Goal: Task Accomplishment & Management: Use online tool/utility

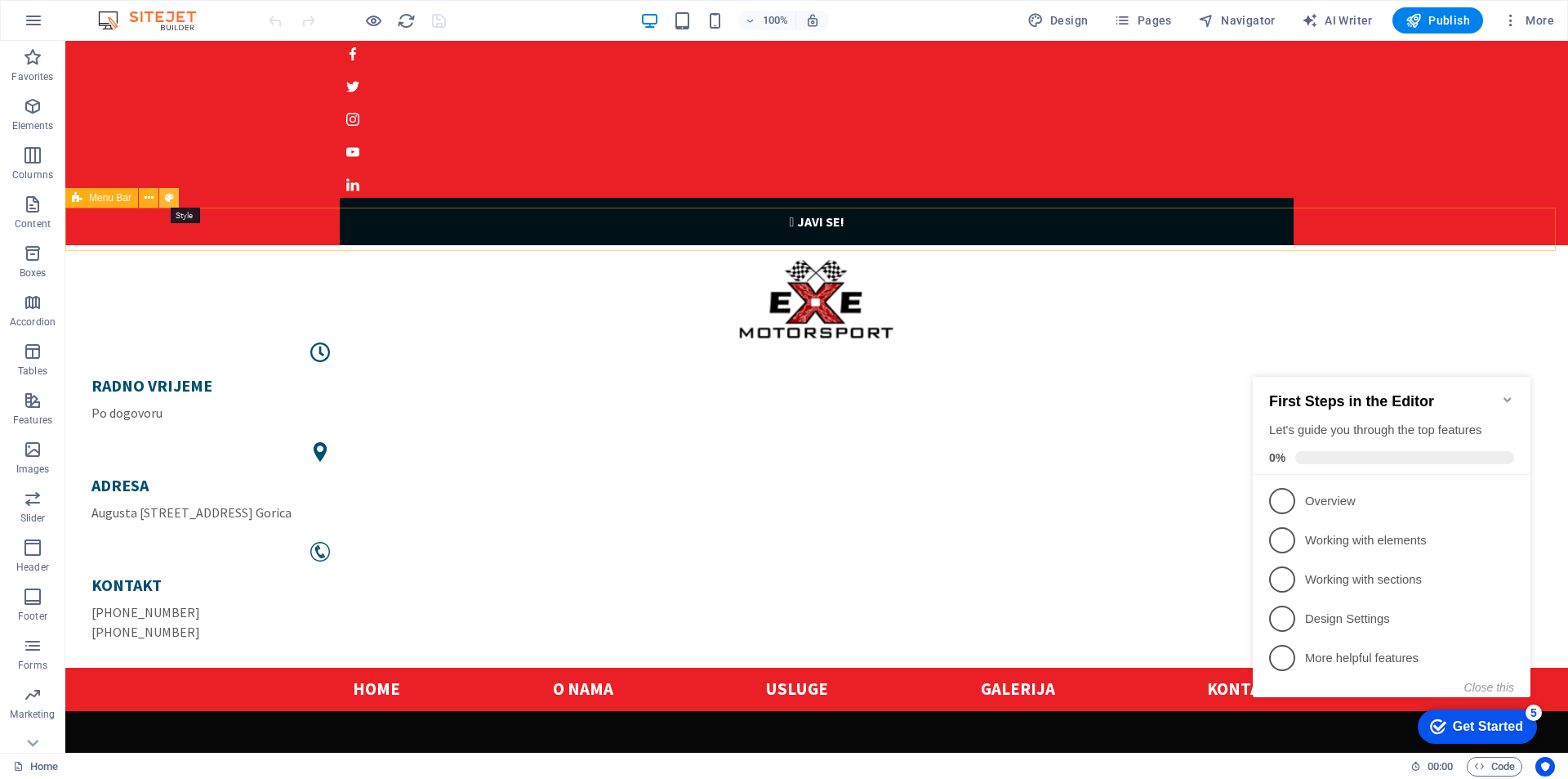
click at [168, 197] on icon at bounding box center [170, 198] width 9 height 17
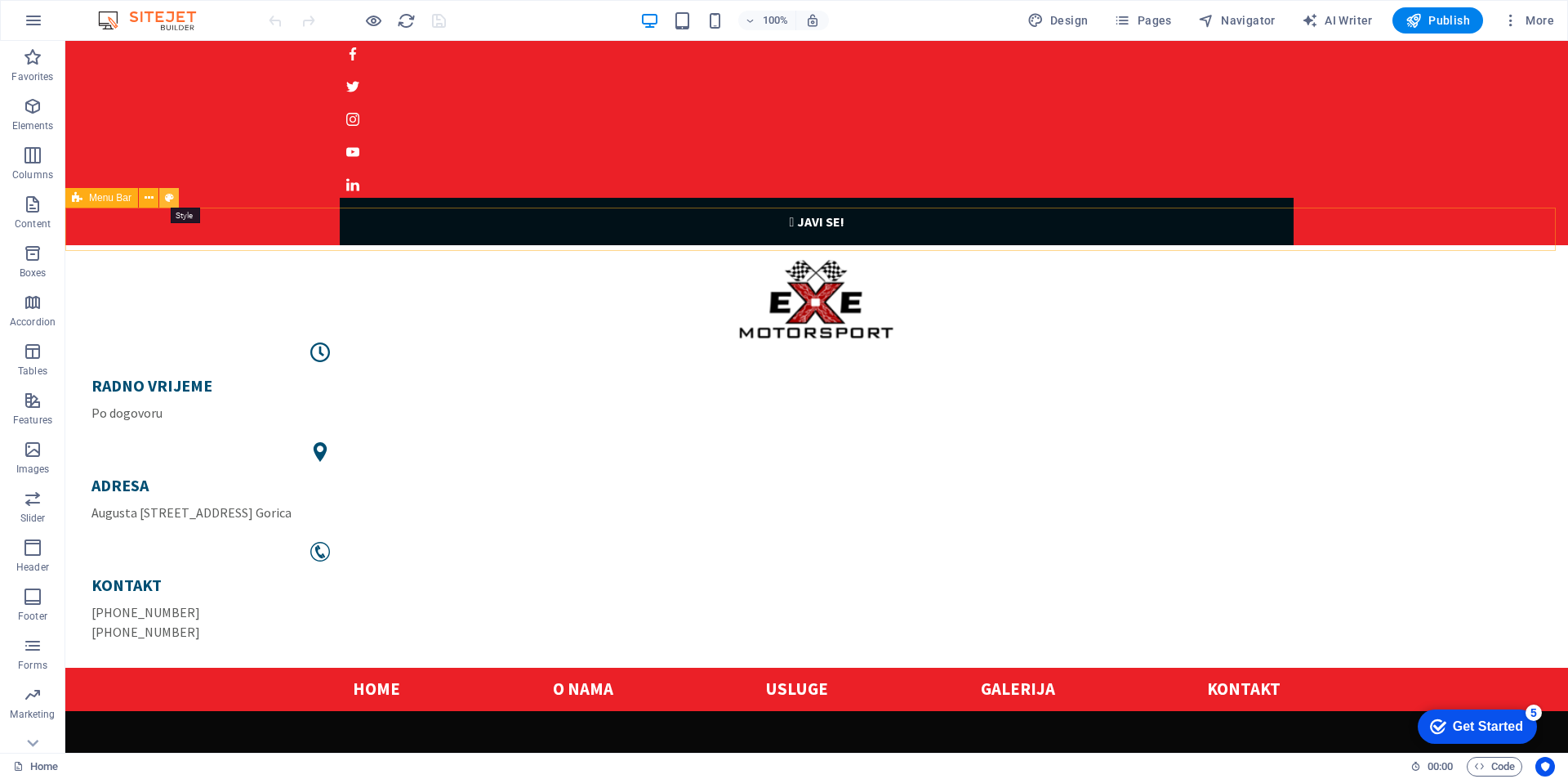
select select "rem"
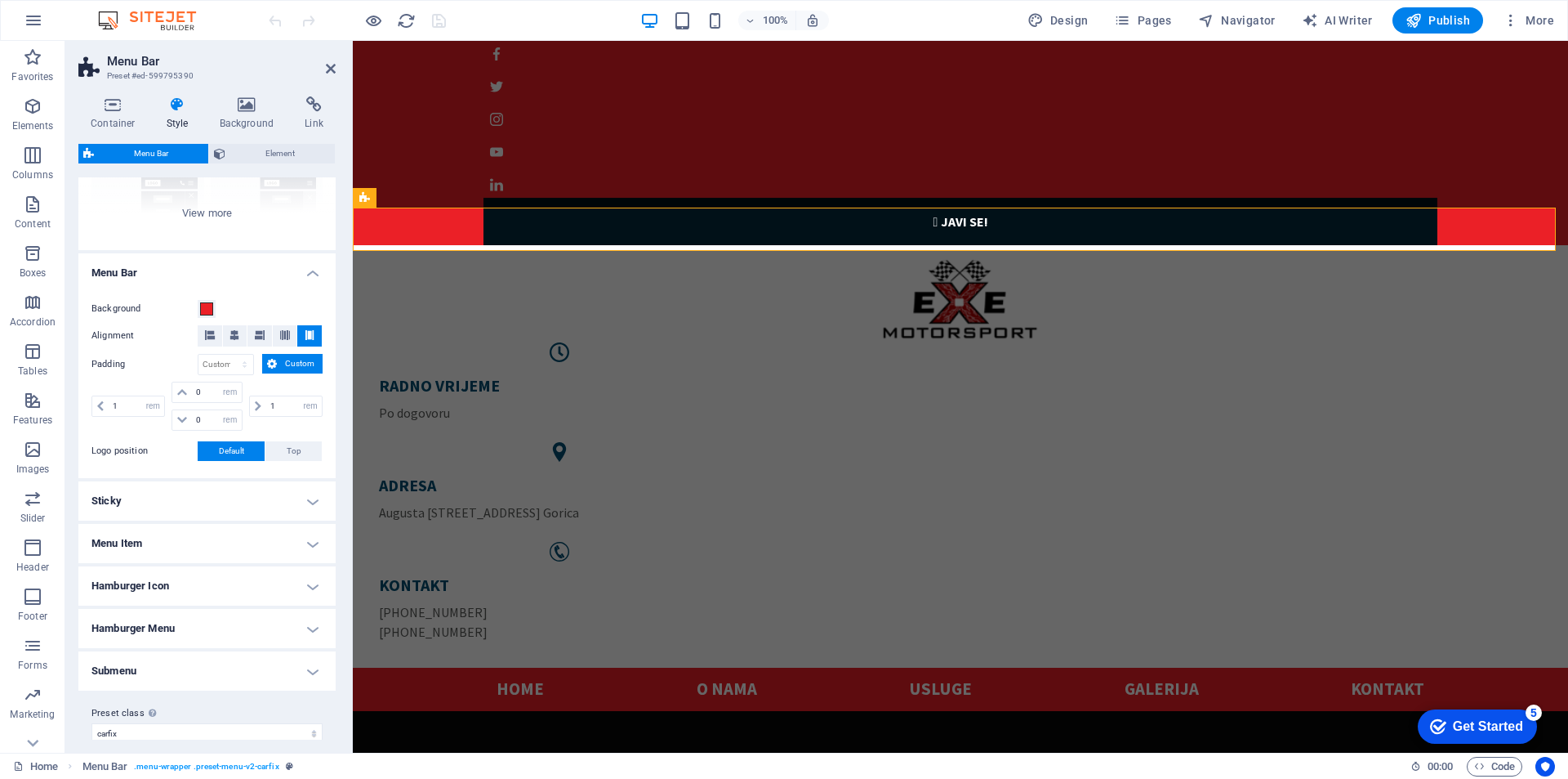
scroll to position [218, 0]
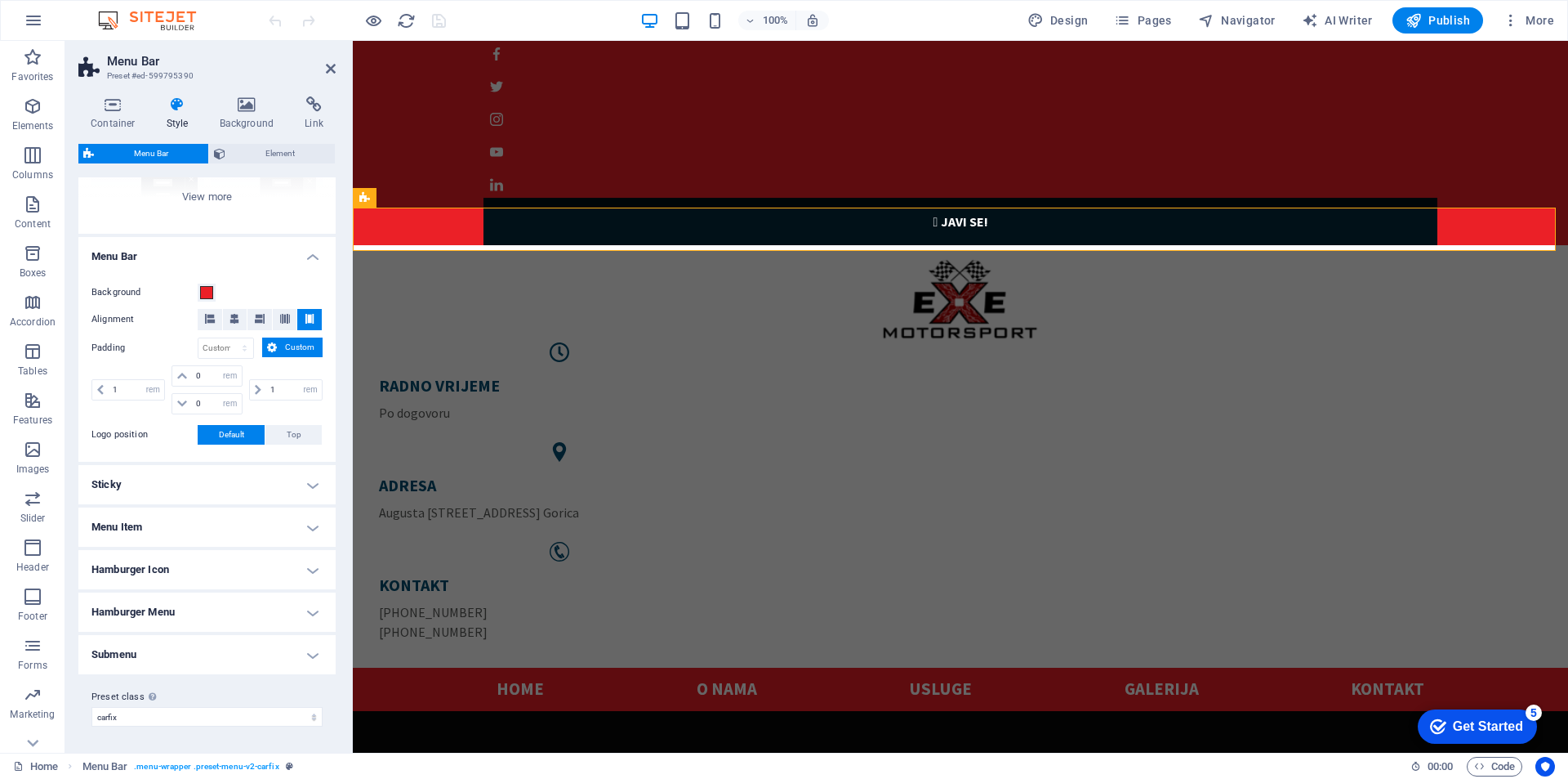
click at [310, 481] on h4 "Sticky" at bounding box center [207, 484] width 257 height 39
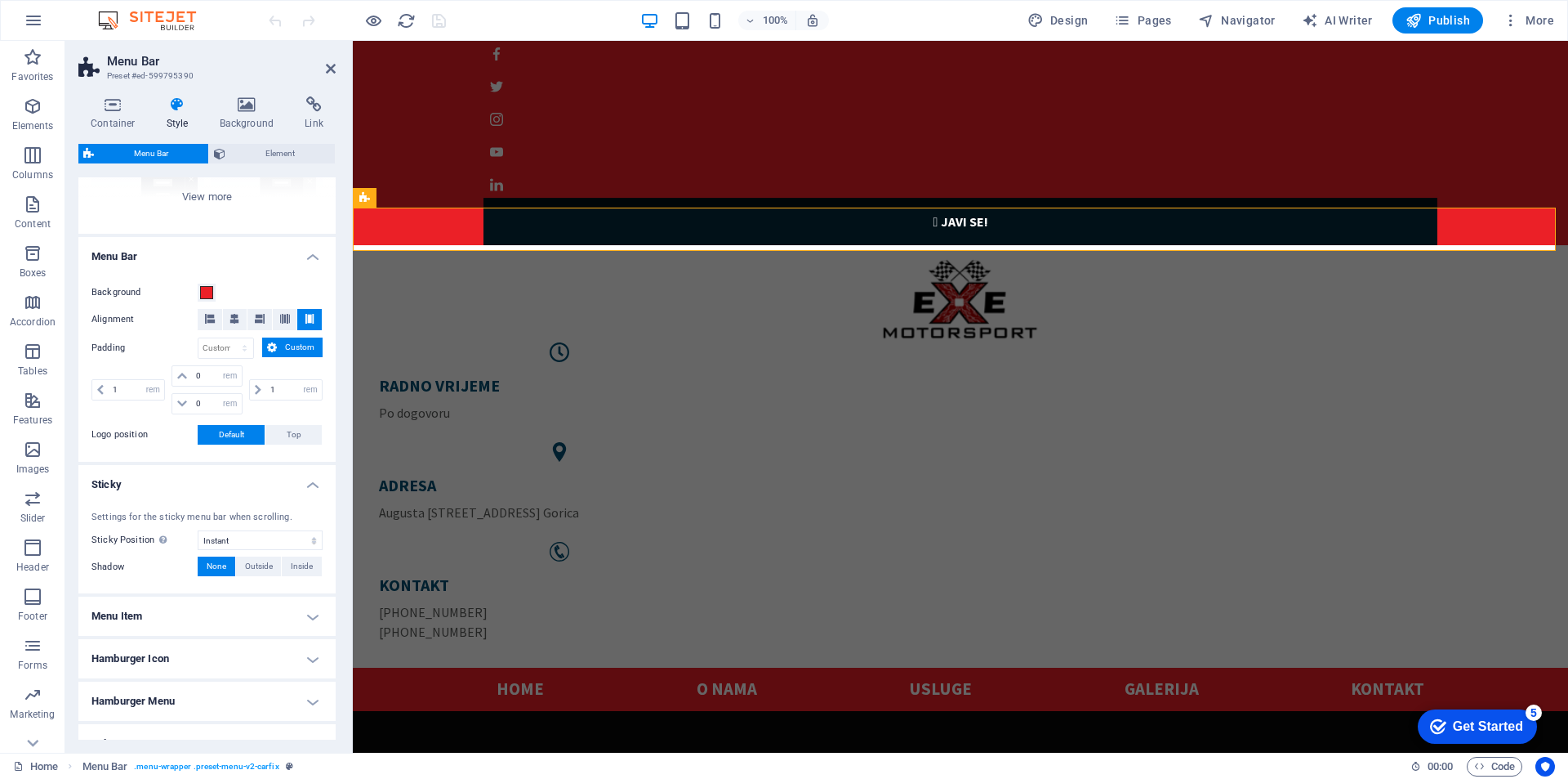
click at [310, 481] on h4 "Sticky" at bounding box center [207, 479] width 257 height 29
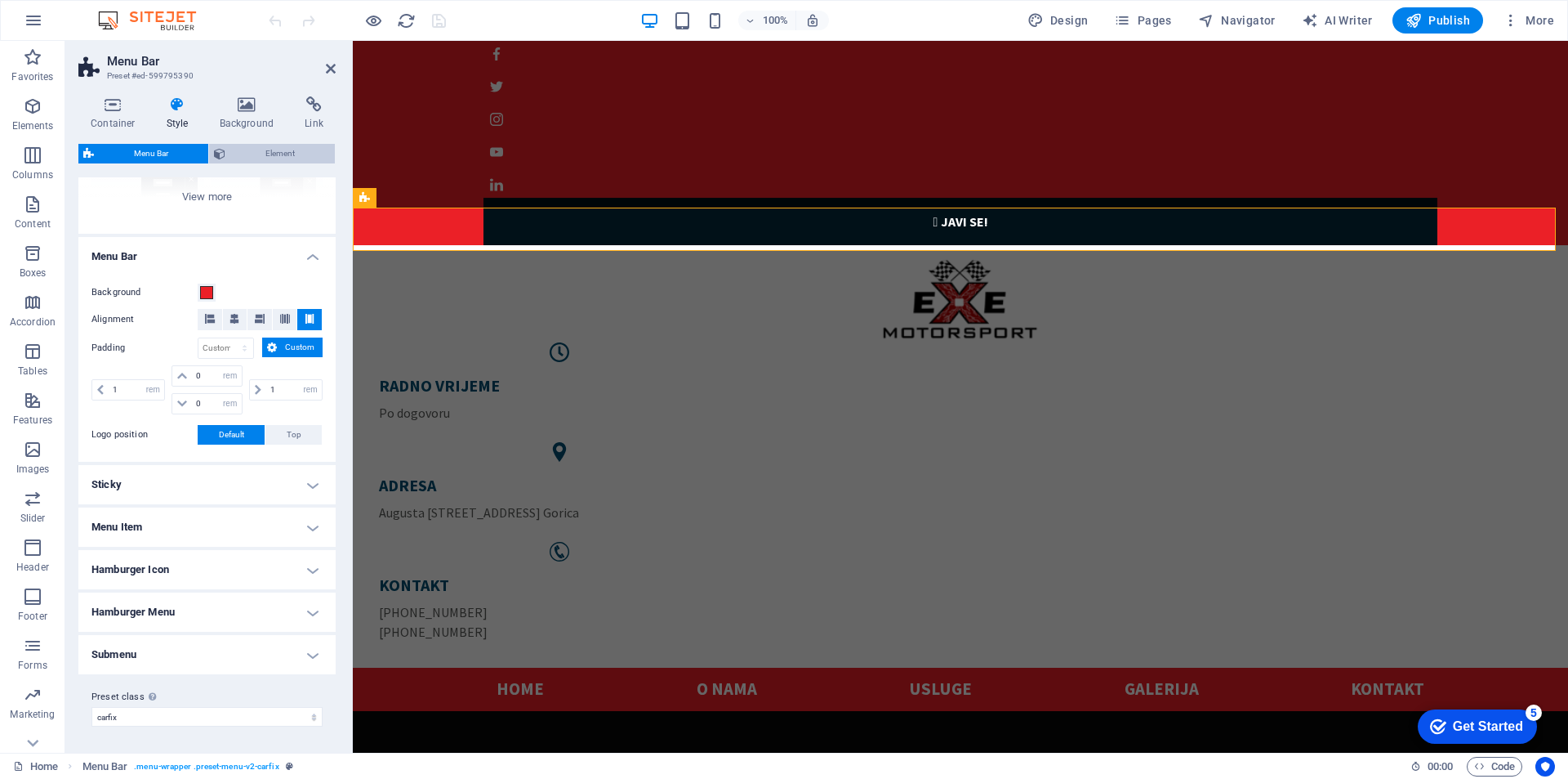
click at [251, 150] on span "Element" at bounding box center [280, 154] width 100 height 19
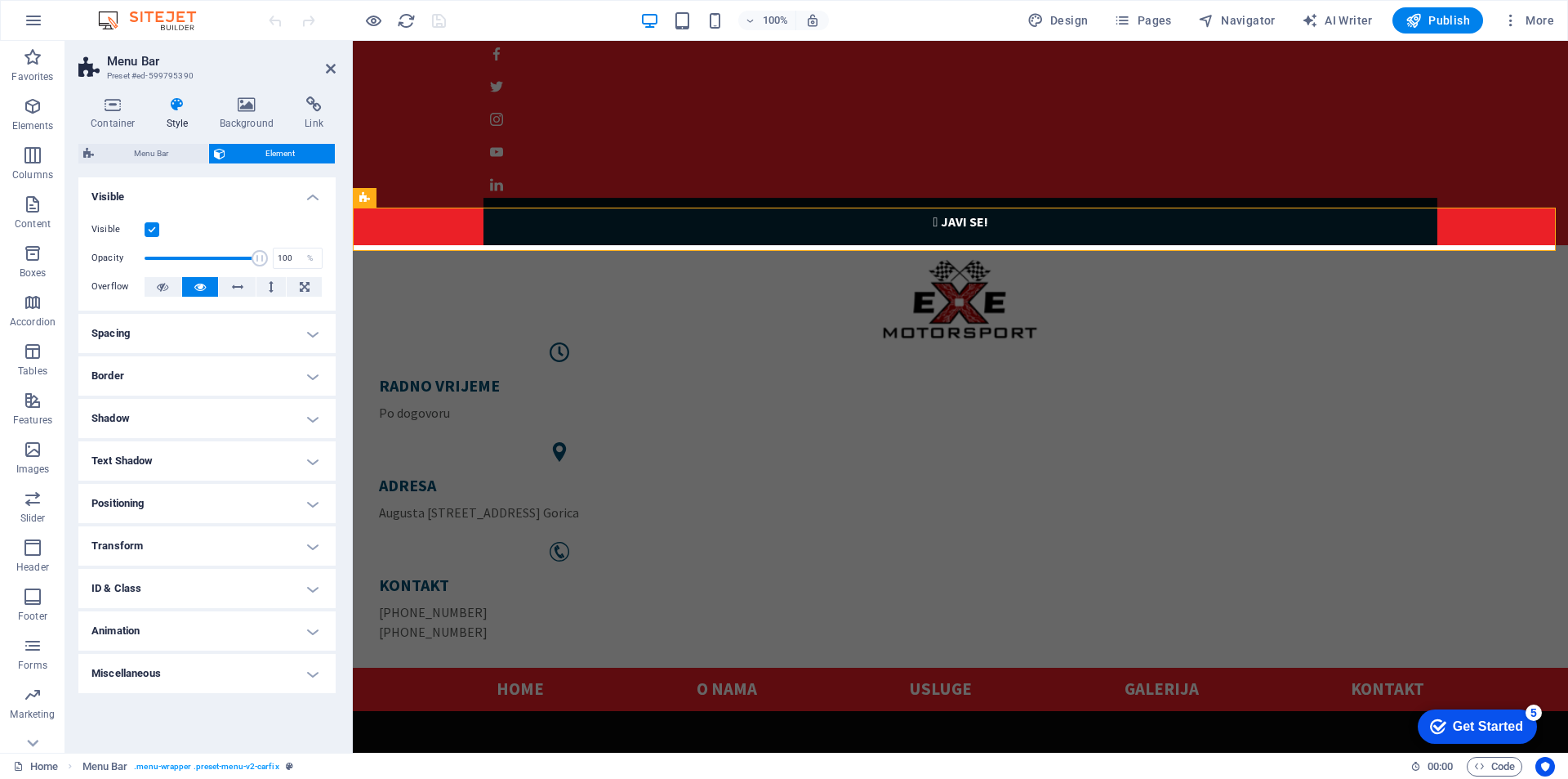
click at [301, 329] on h4 "Spacing" at bounding box center [207, 333] width 257 height 39
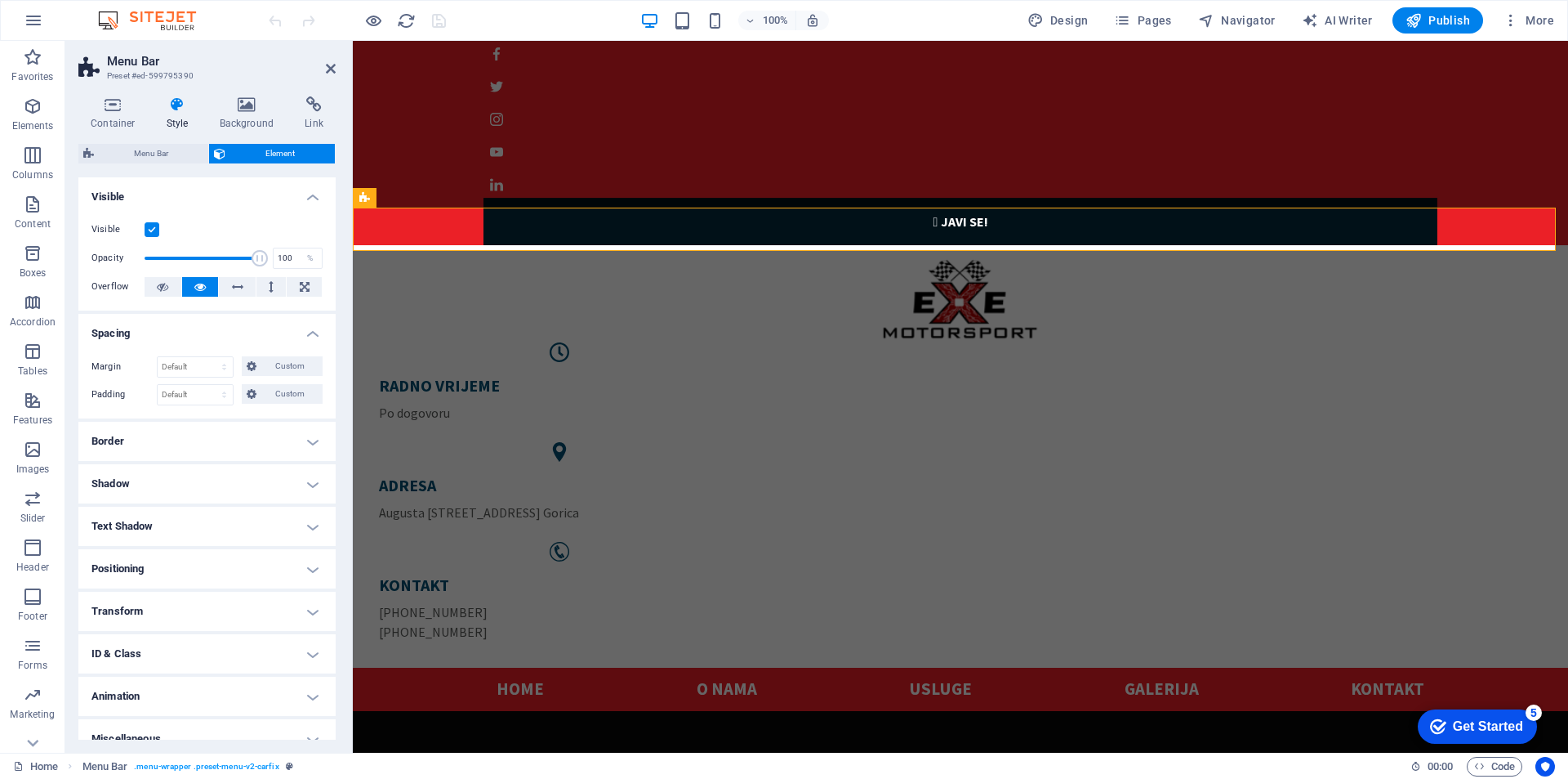
click at [301, 329] on h4 "Spacing" at bounding box center [207, 328] width 257 height 29
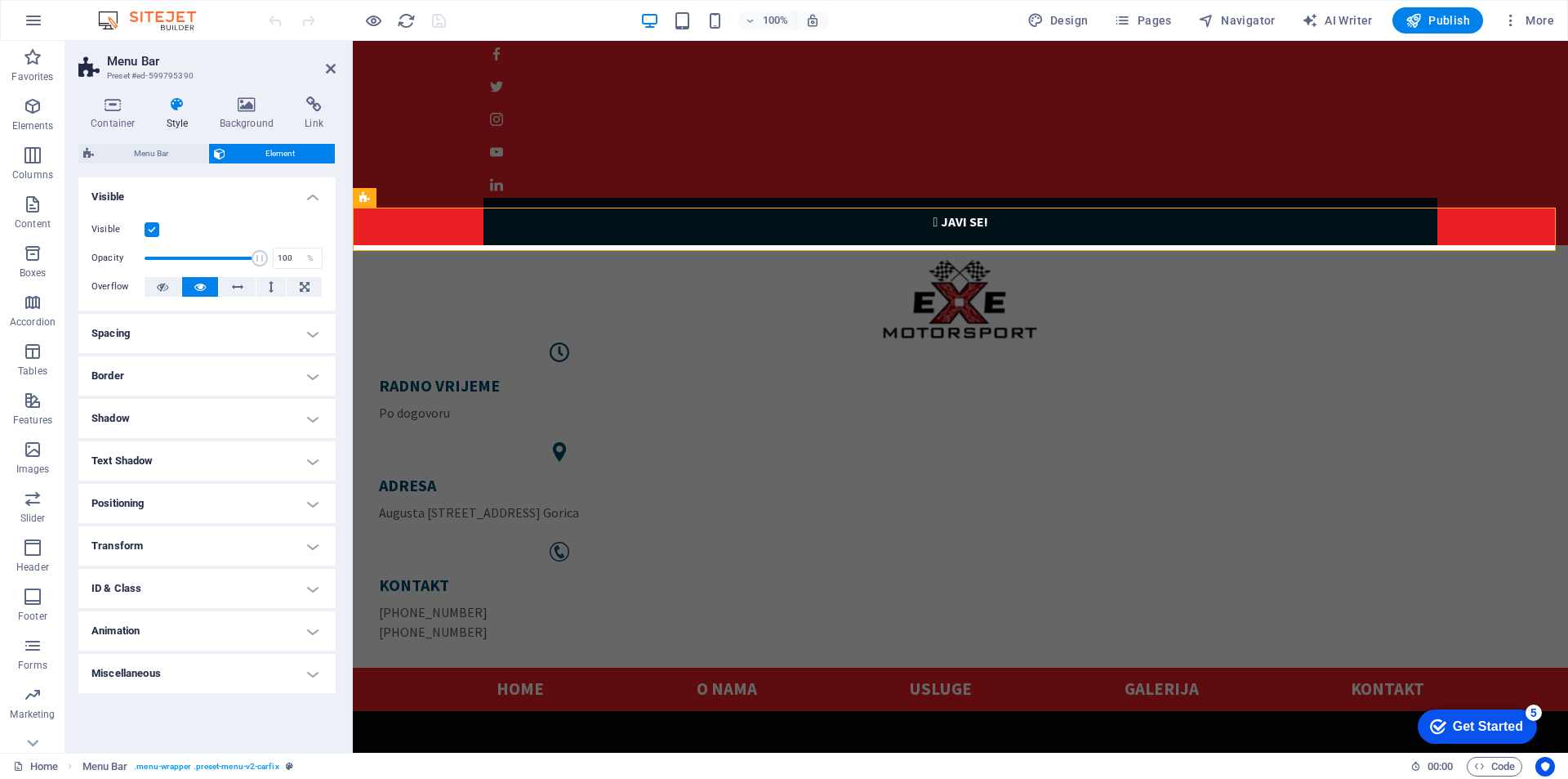
click at [303, 387] on h4 "Border" at bounding box center [207, 375] width 257 height 39
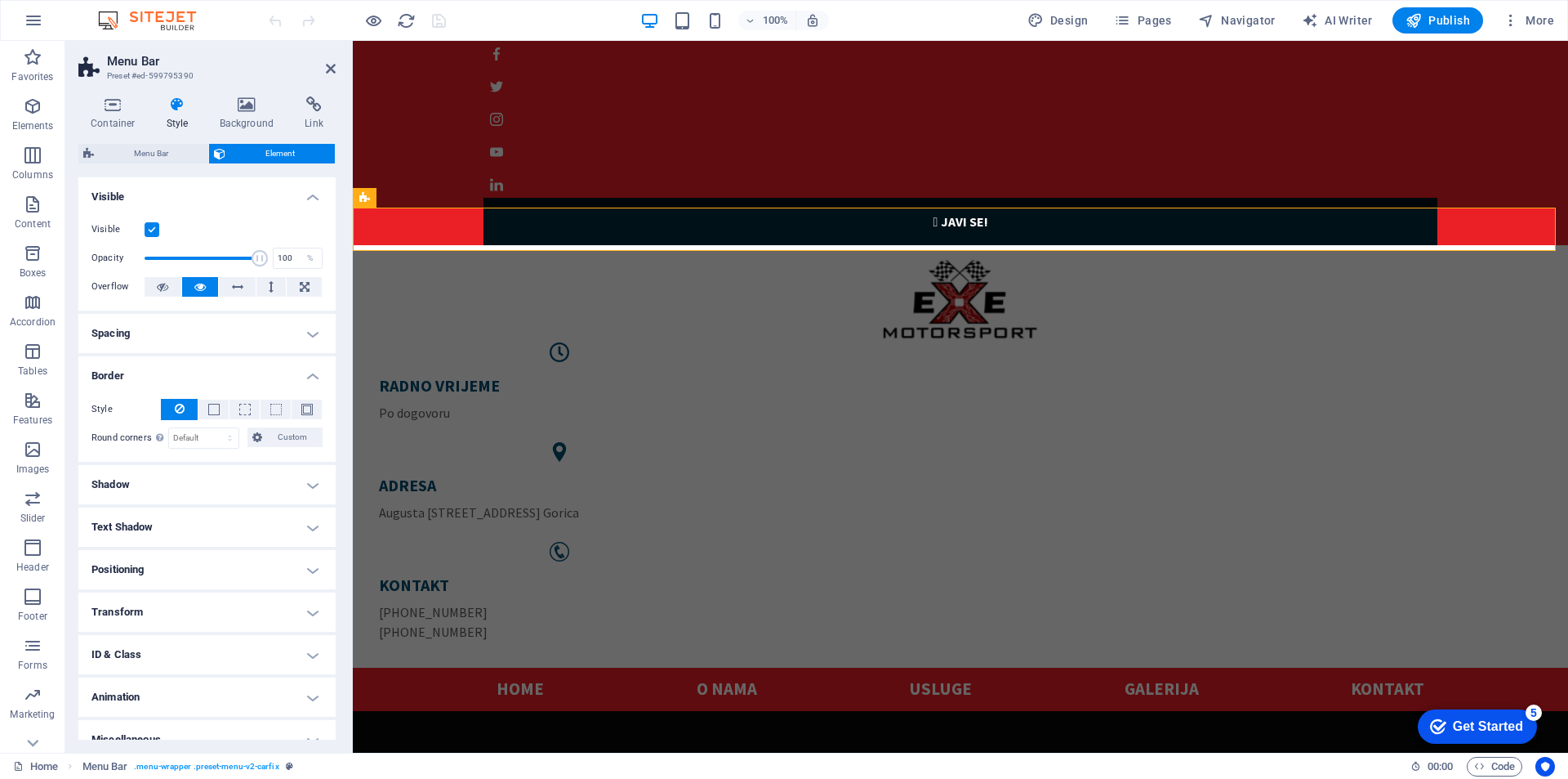
click at [305, 374] on h4 "Border" at bounding box center [207, 370] width 257 height 29
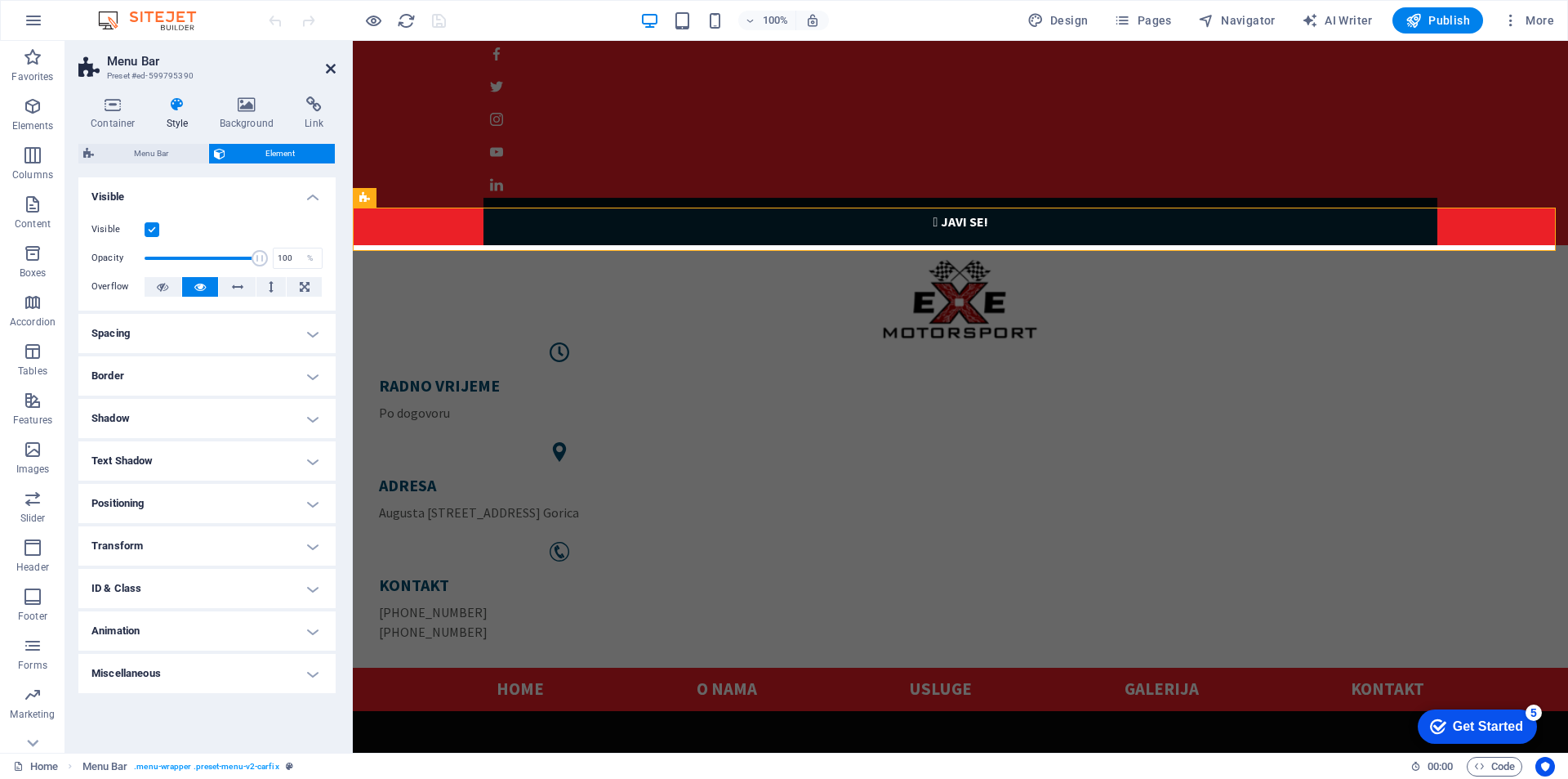
click at [328, 70] on icon at bounding box center [330, 68] width 10 height 13
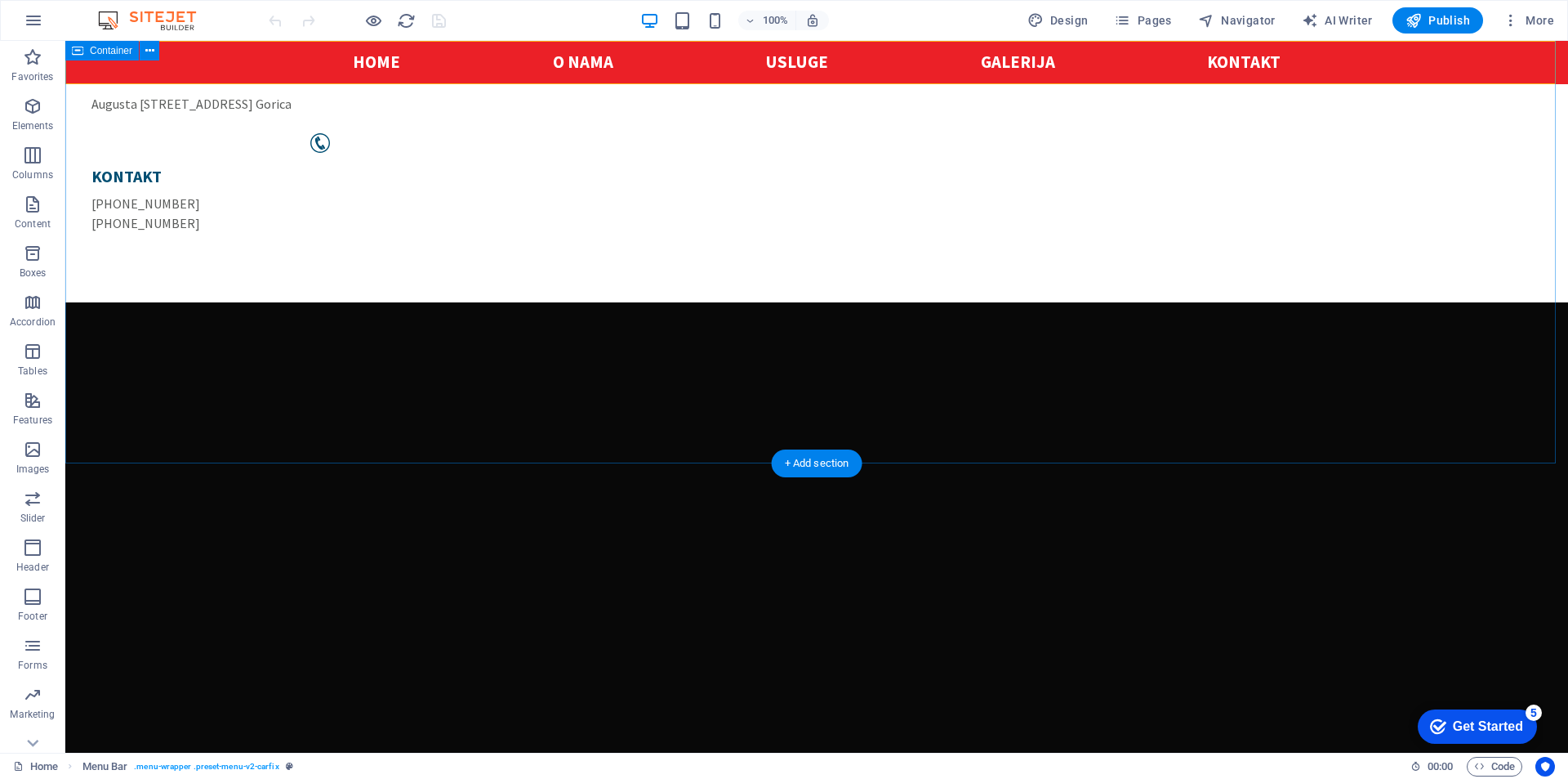
scroll to position [0, 0]
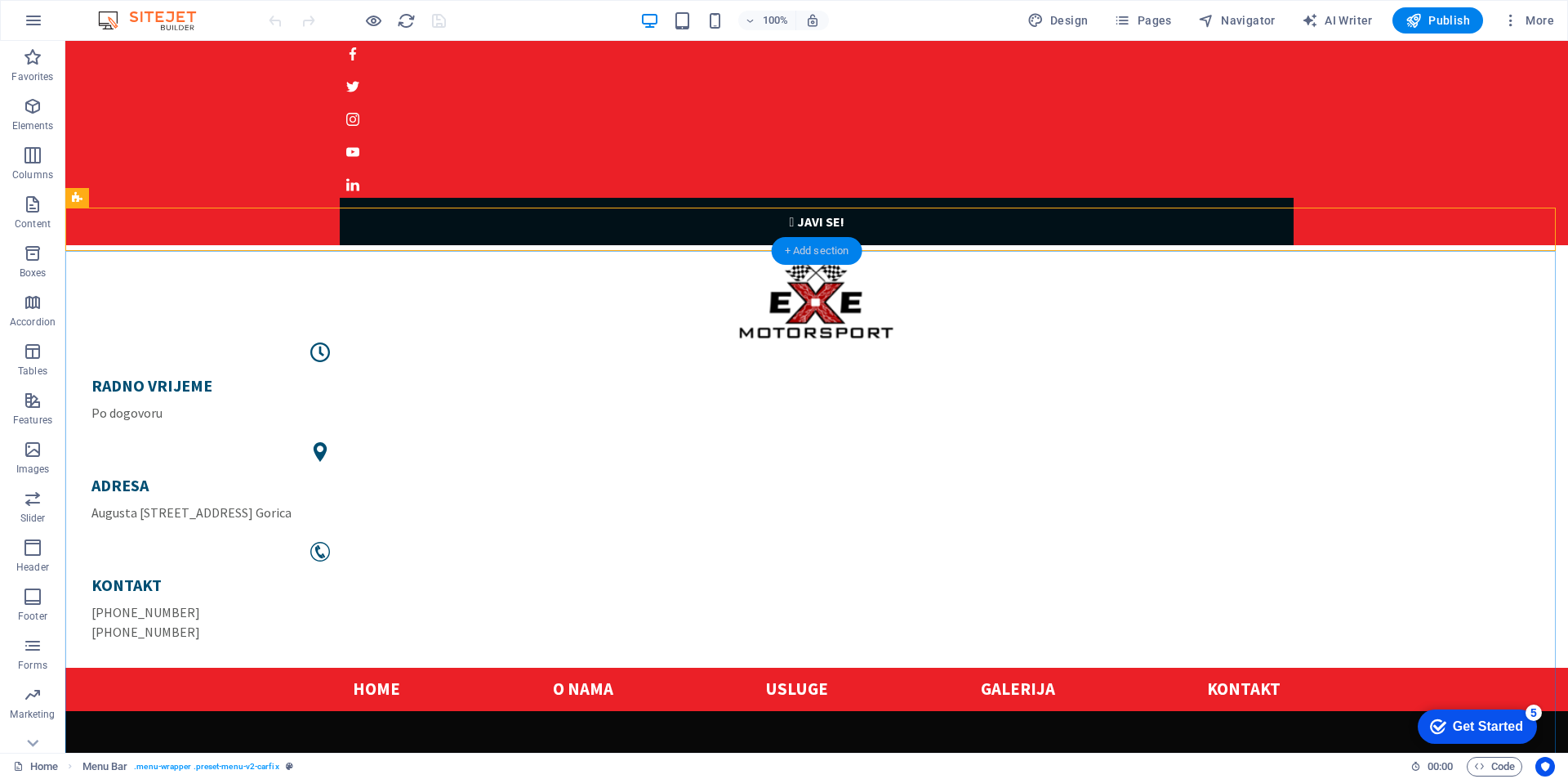
click at [810, 261] on div "+ Add section" at bounding box center [817, 250] width 91 height 27
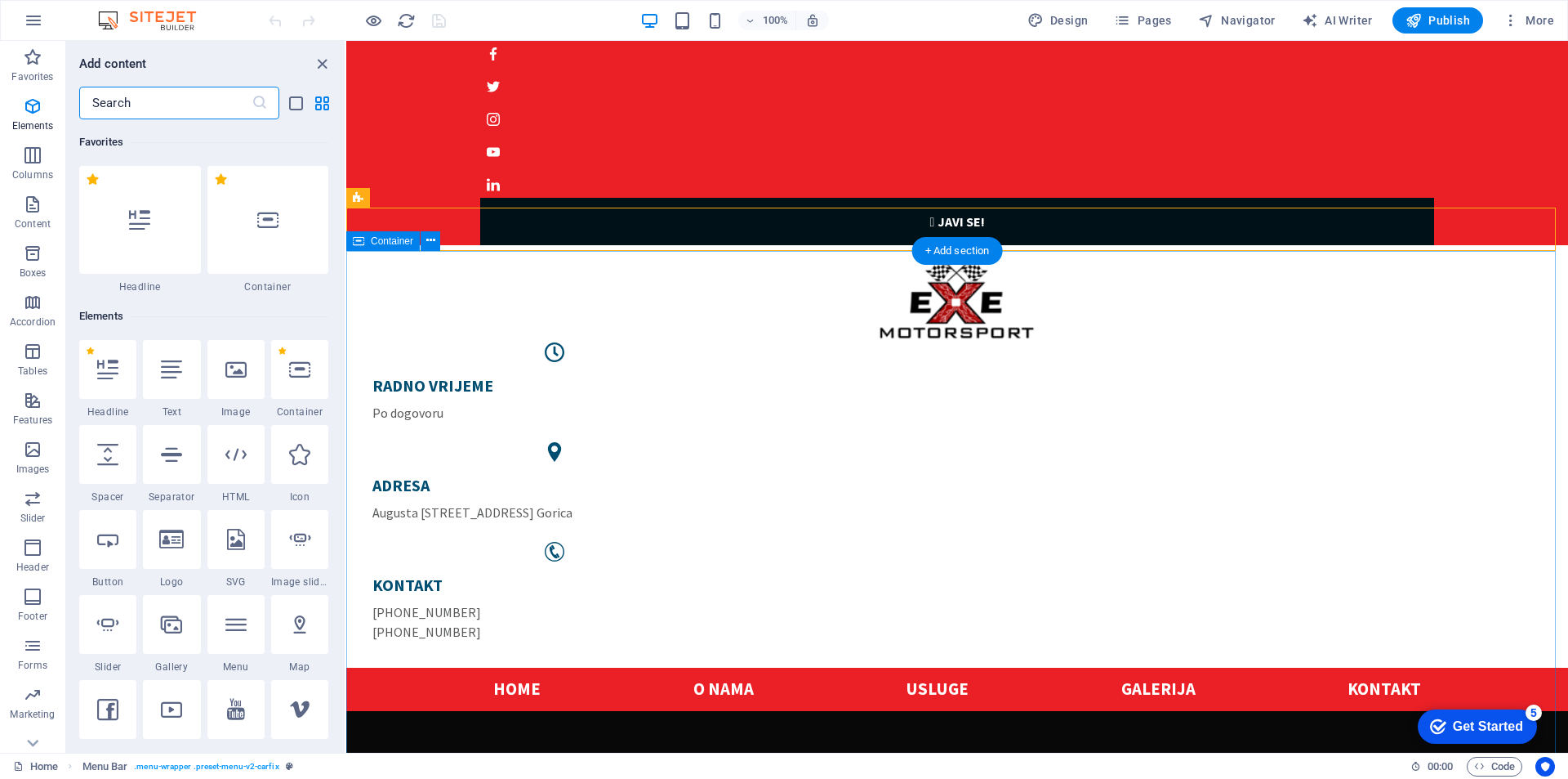
scroll to position [2859, 0]
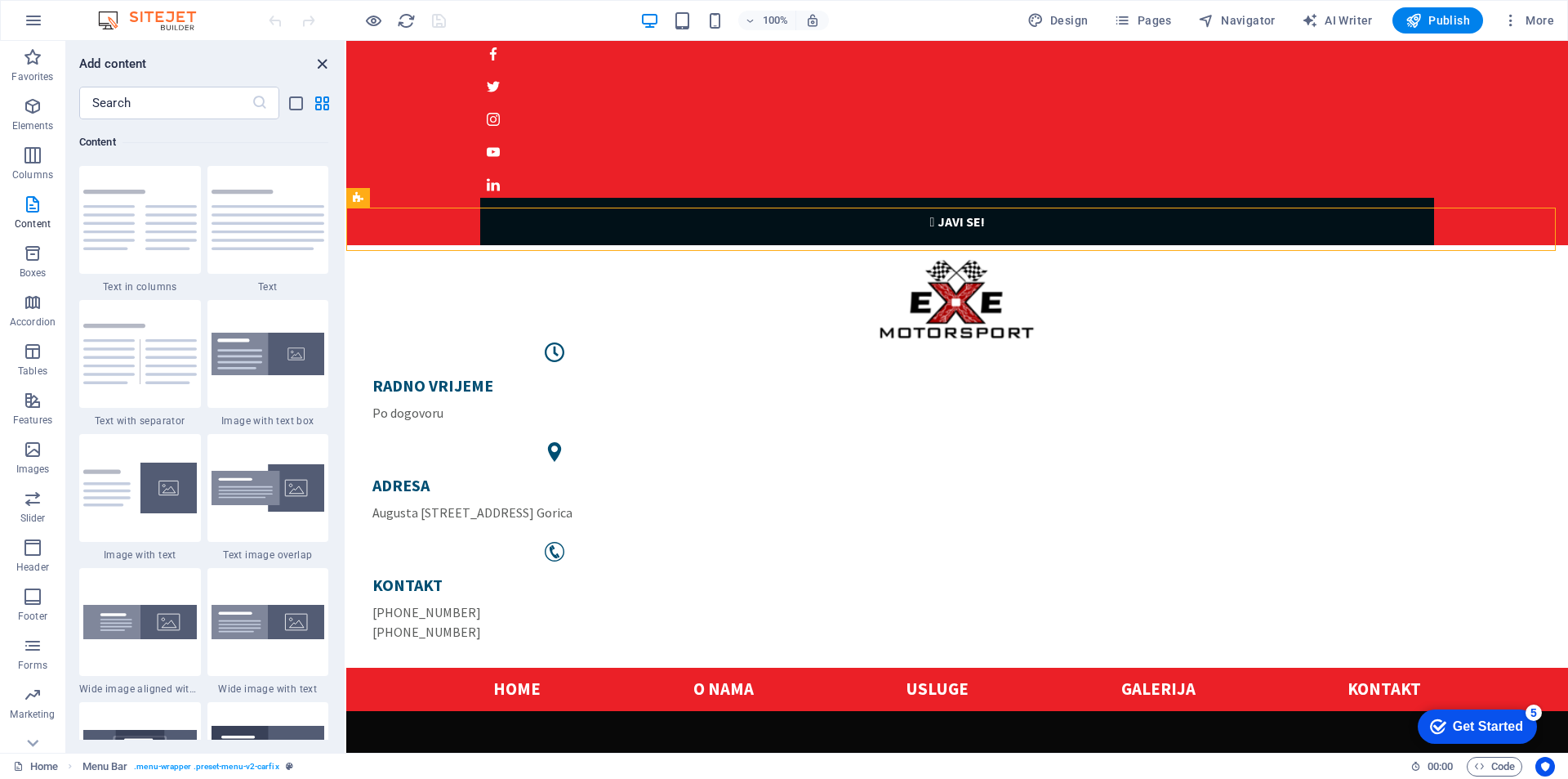
click at [319, 60] on icon "close panel" at bounding box center [321, 64] width 19 height 19
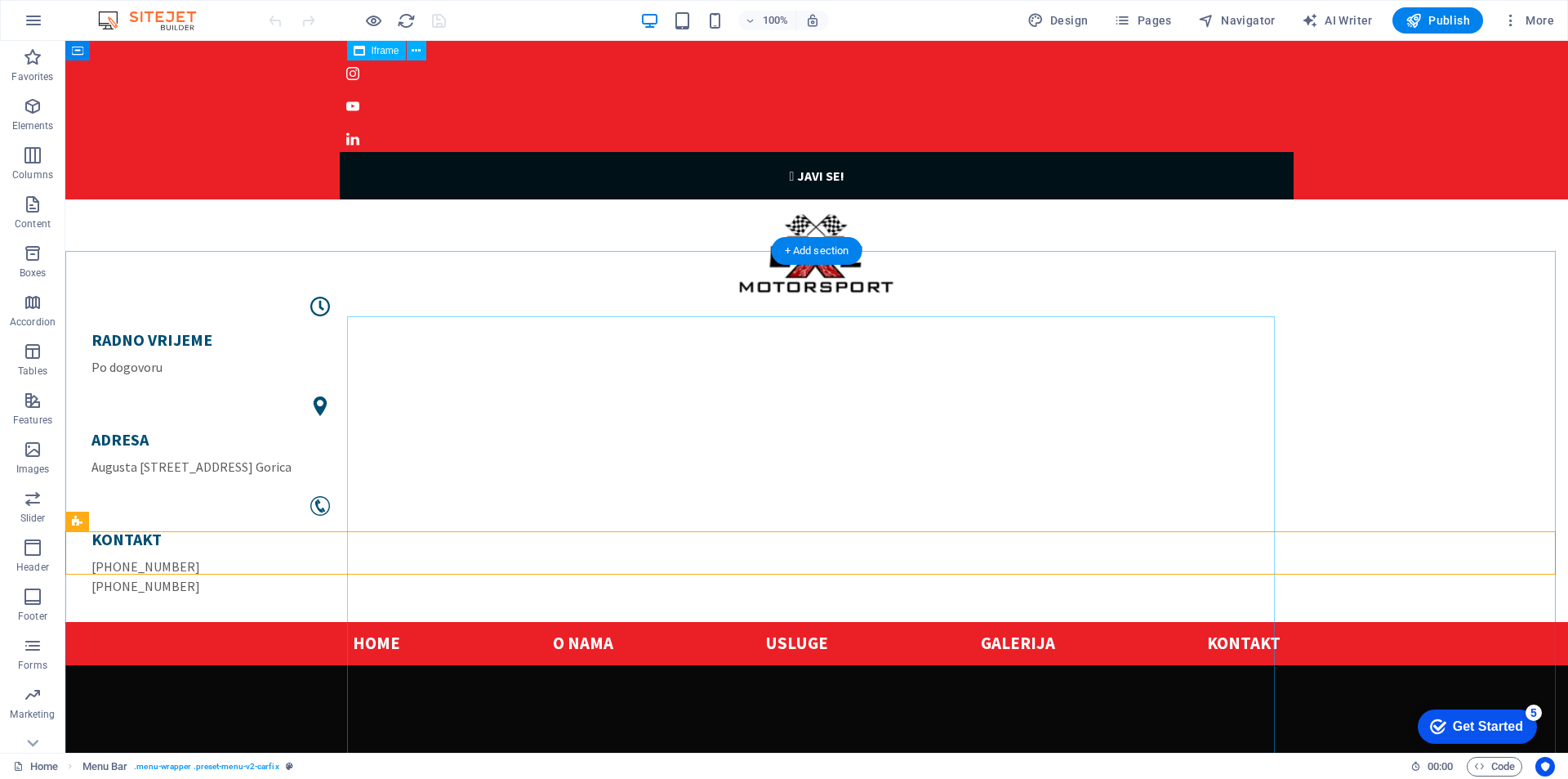
scroll to position [0, 0]
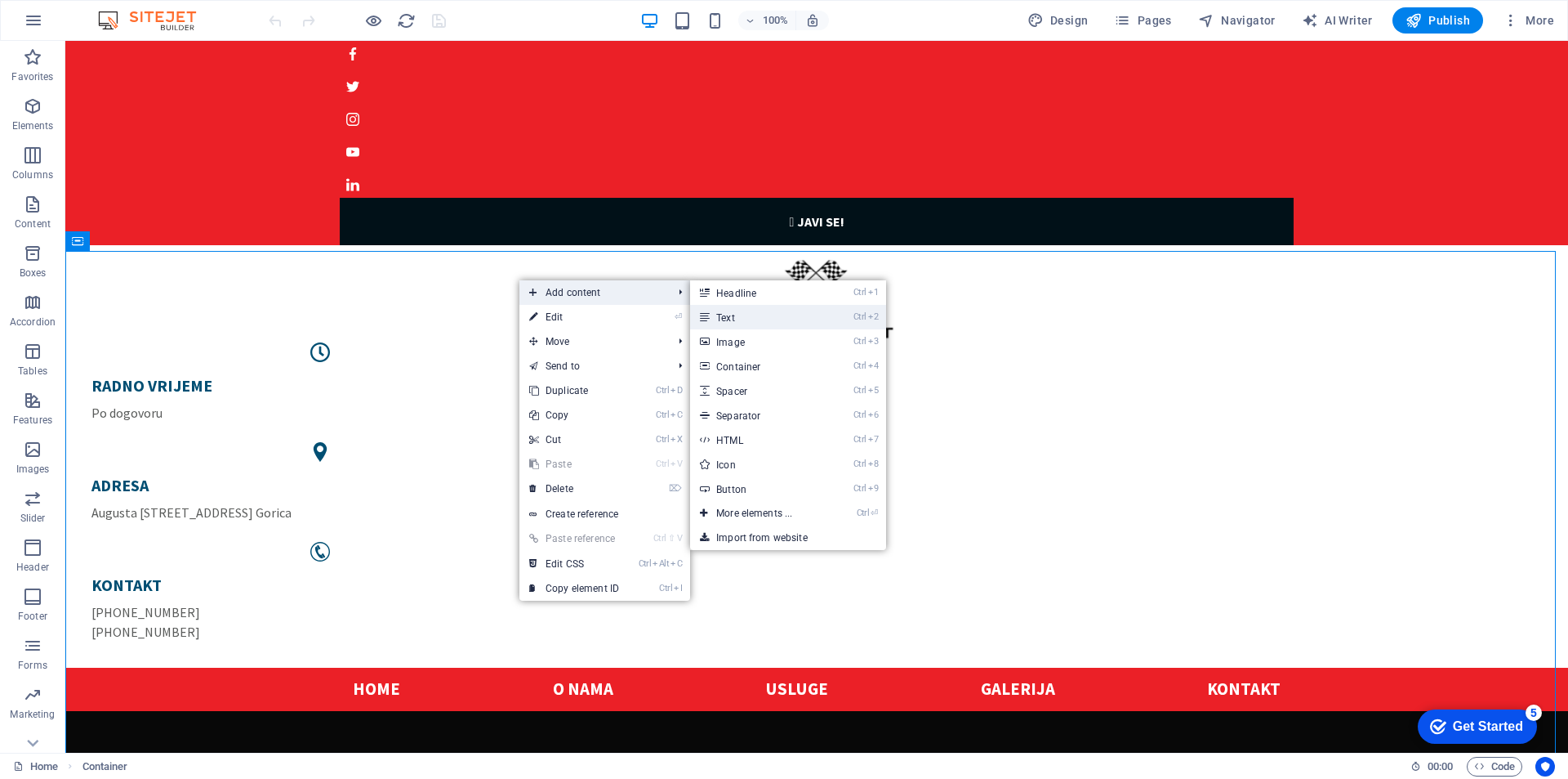
click at [758, 316] on link "Ctrl 2 Text" at bounding box center [758, 317] width 135 height 25
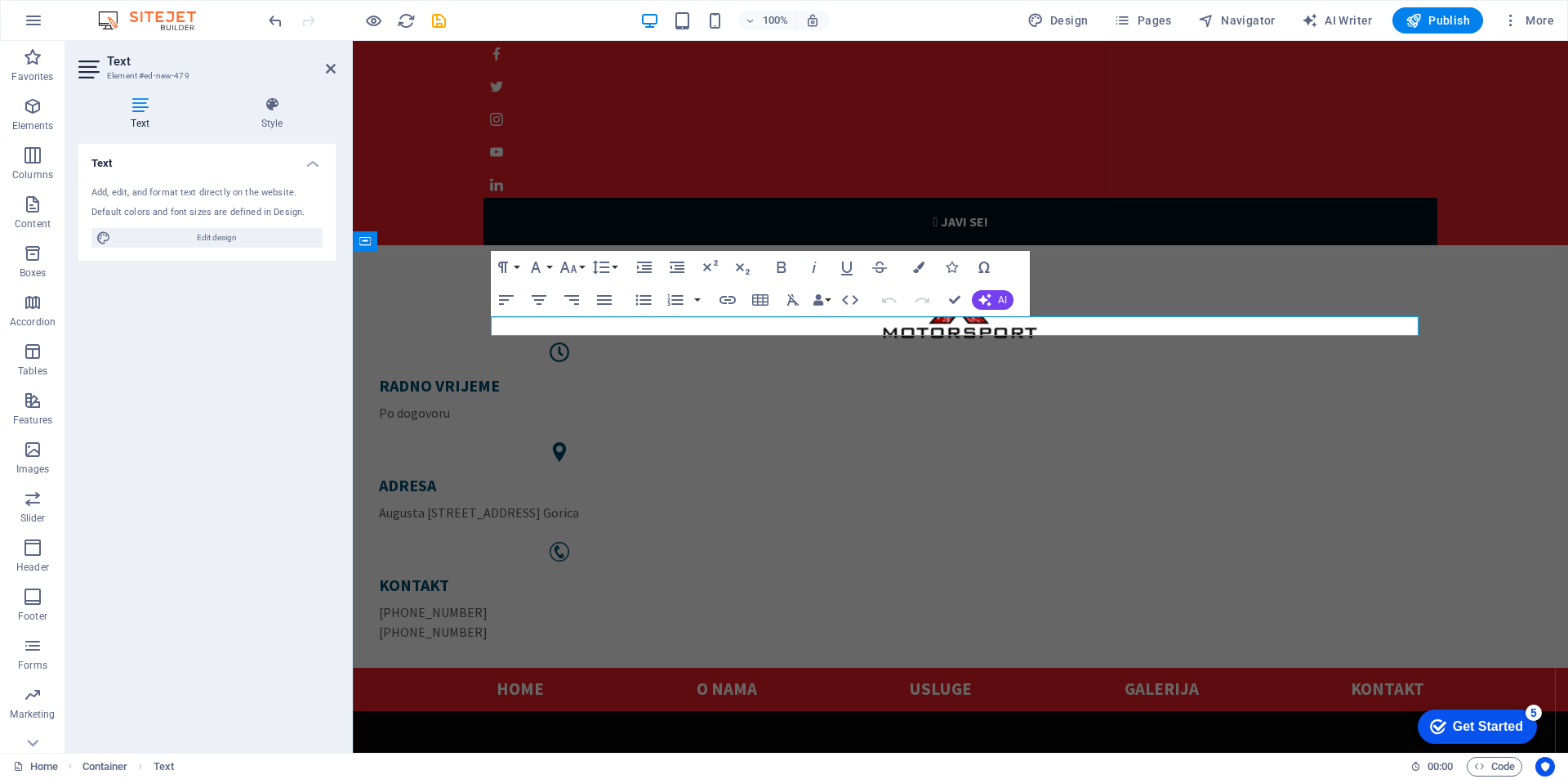
click at [602, 776] on p "New text element" at bounding box center [960, 786] width 928 height 19
drag, startPoint x: 617, startPoint y: 330, endPoint x: 456, endPoint y: 330, distance: 161.0
drag, startPoint x: 1327, startPoint y: 332, endPoint x: 471, endPoint y: 344, distance: 856.1
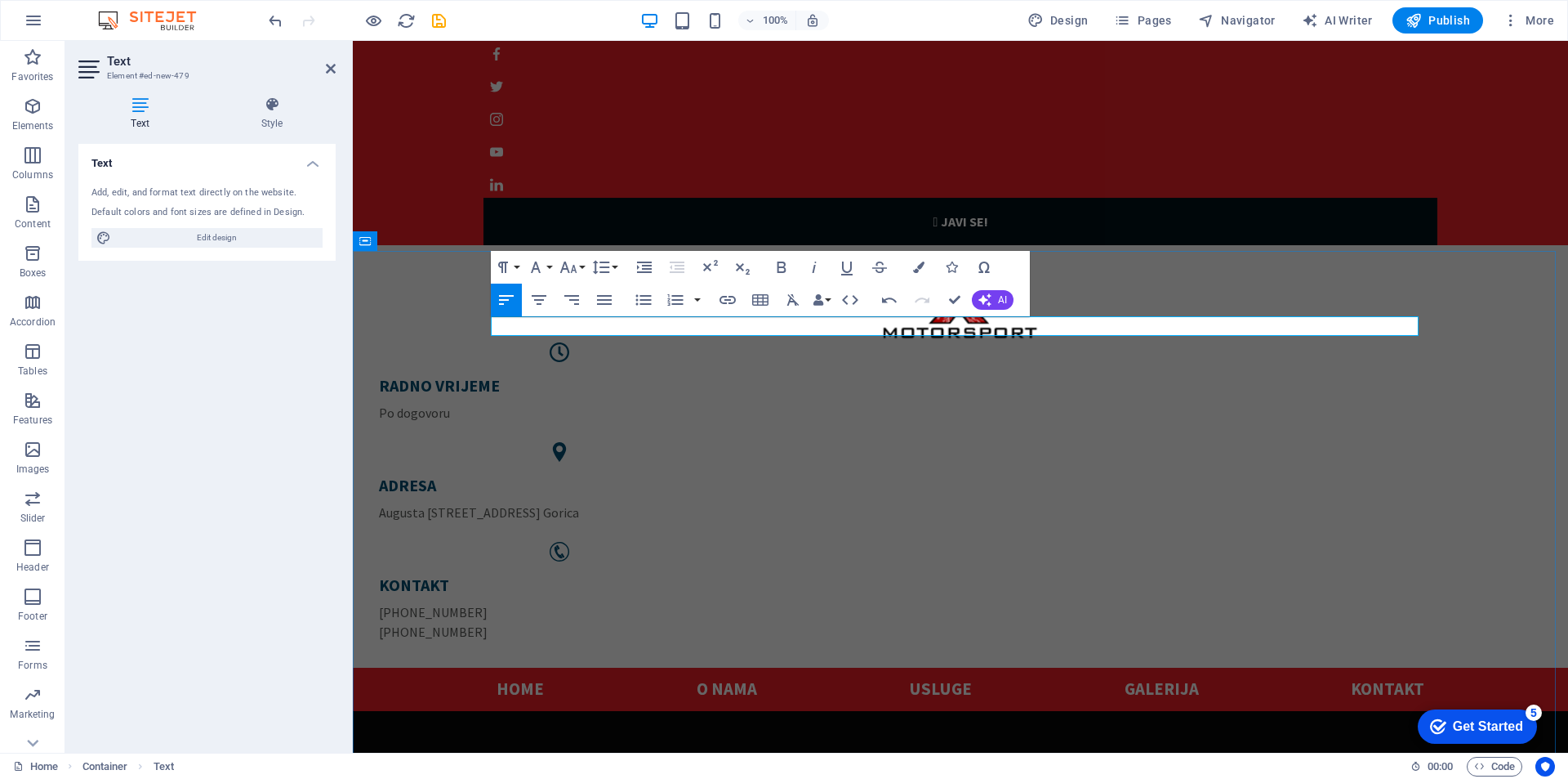
click at [516, 776] on p "​" at bounding box center [960, 786] width 928 height 19
click at [189, 191] on div "Add, edit, and format text directly on the website." at bounding box center [207, 193] width 231 height 14
click at [545, 776] on p "​" at bounding box center [960, 786] width 928 height 19
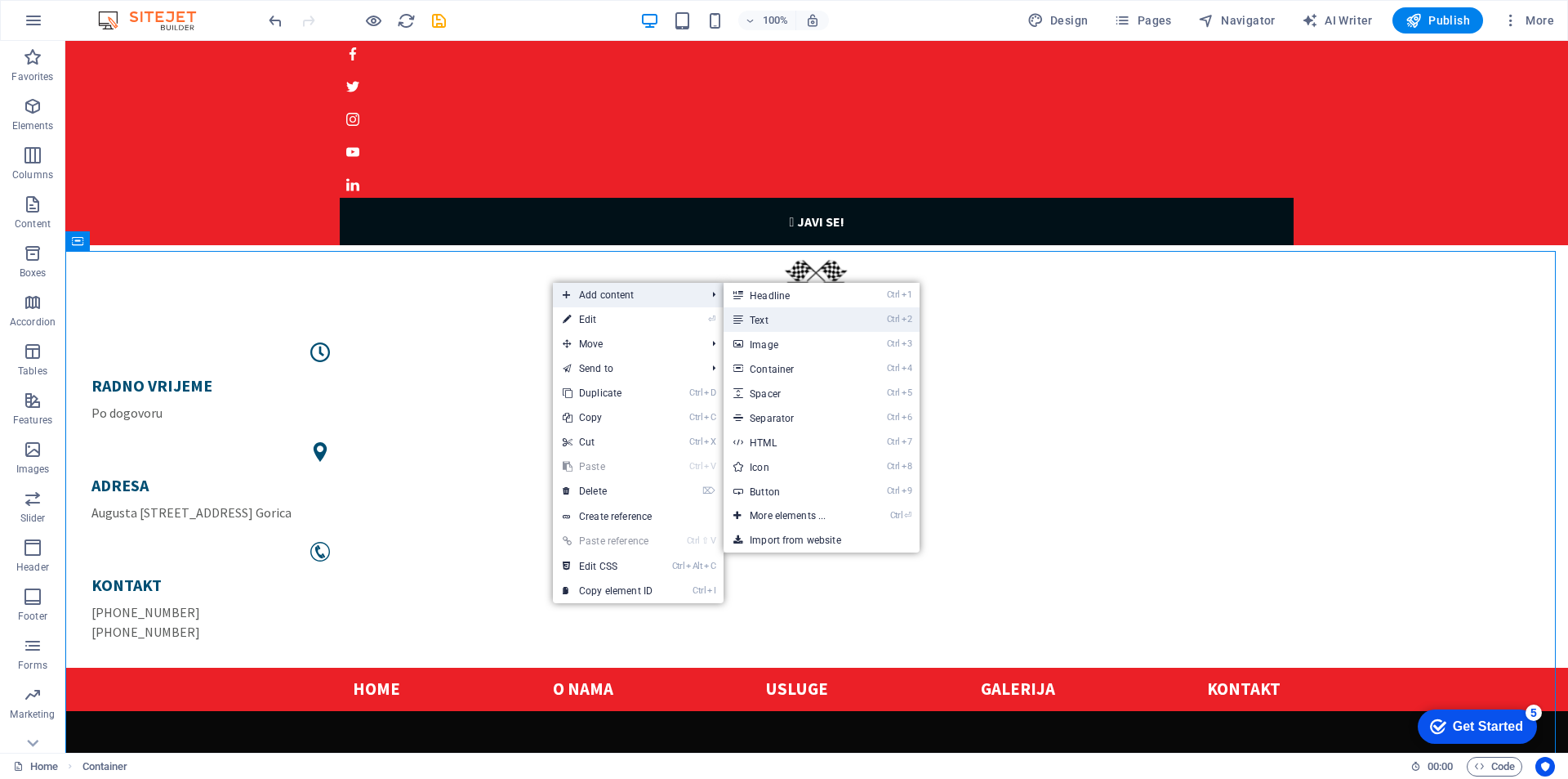
click at [798, 323] on link "Ctrl 2 Text" at bounding box center [791, 320] width 135 height 25
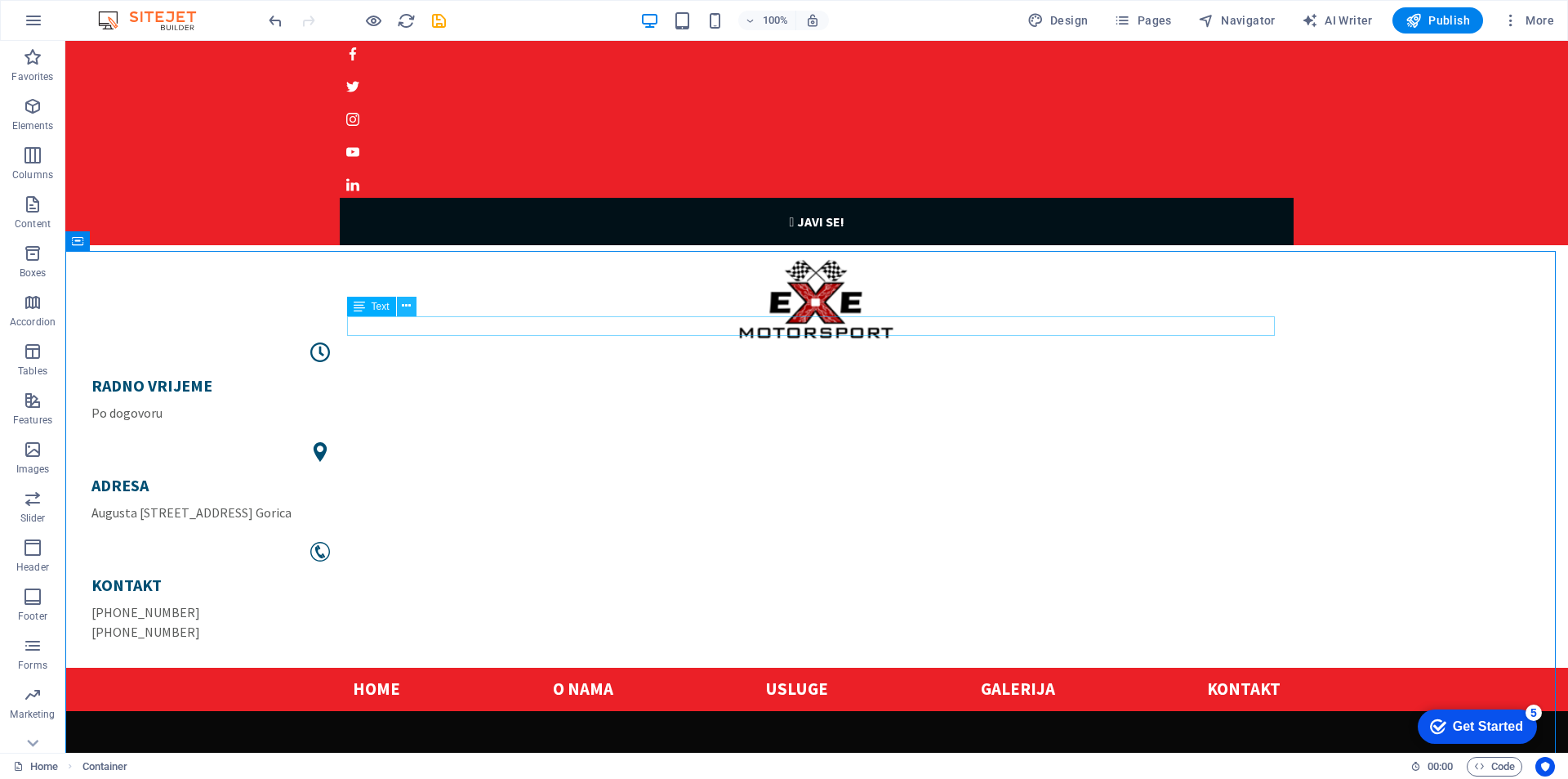
click at [404, 306] on icon at bounding box center [406, 306] width 9 height 17
click at [386, 776] on div "Uz pmomoć našeg kalkulator možete brzo i jednostvano saznati novu snagu vašeg a…" at bounding box center [817, 786] width 928 height 19
click at [370, 305] on div "Text" at bounding box center [371, 306] width 49 height 19
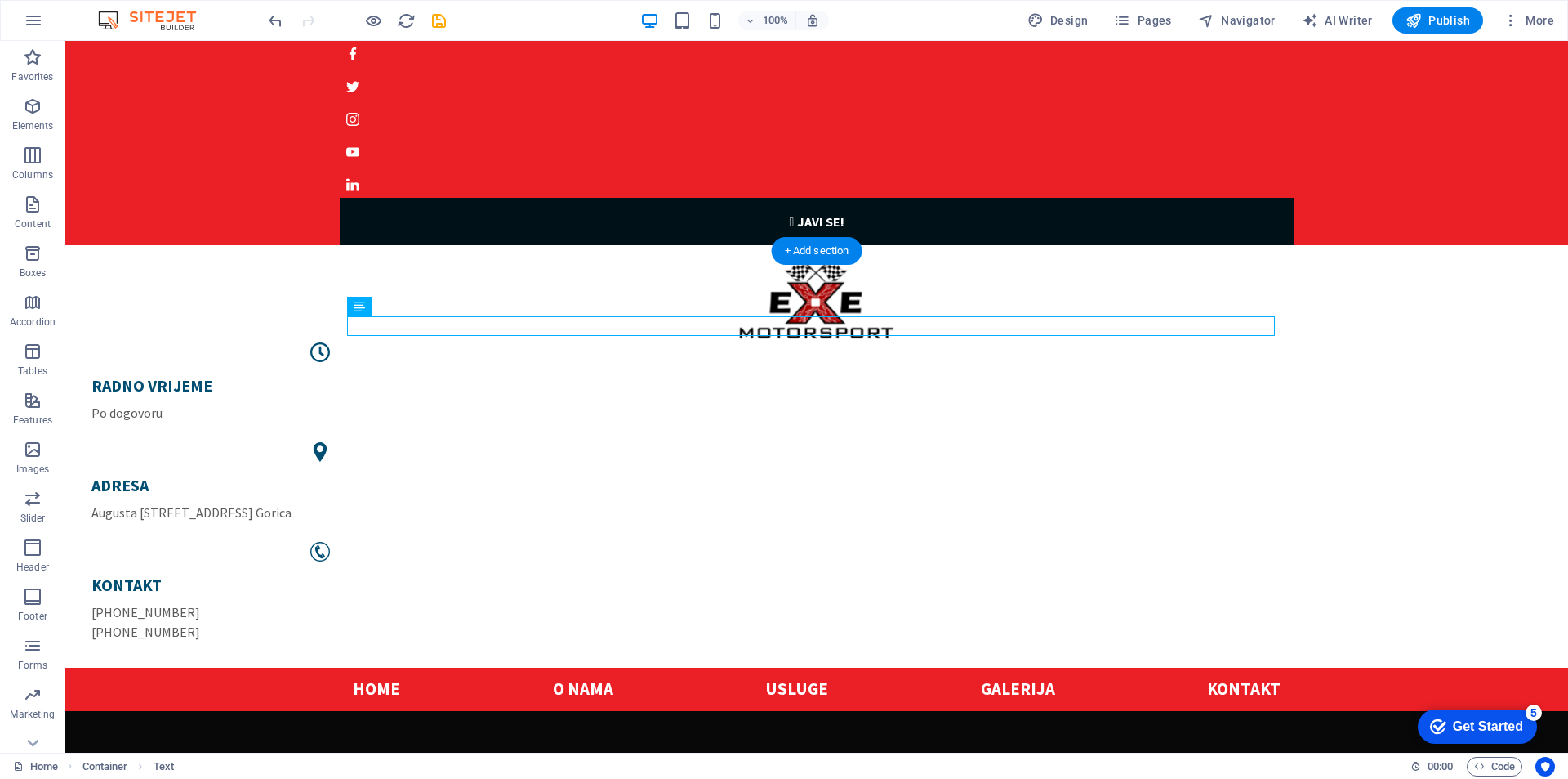
click at [433, 776] on div "Uz pmomoć našeg kalkulator možete brzo i jednostvano saznati novu snagu vašeg a…" at bounding box center [817, 786] width 928 height 19
click at [713, 776] on div "Uz pmomoć našeg kalkulator možete brzo i jednostvano saznati novu snagu vašeg a…" at bounding box center [817, 786] width 928 height 19
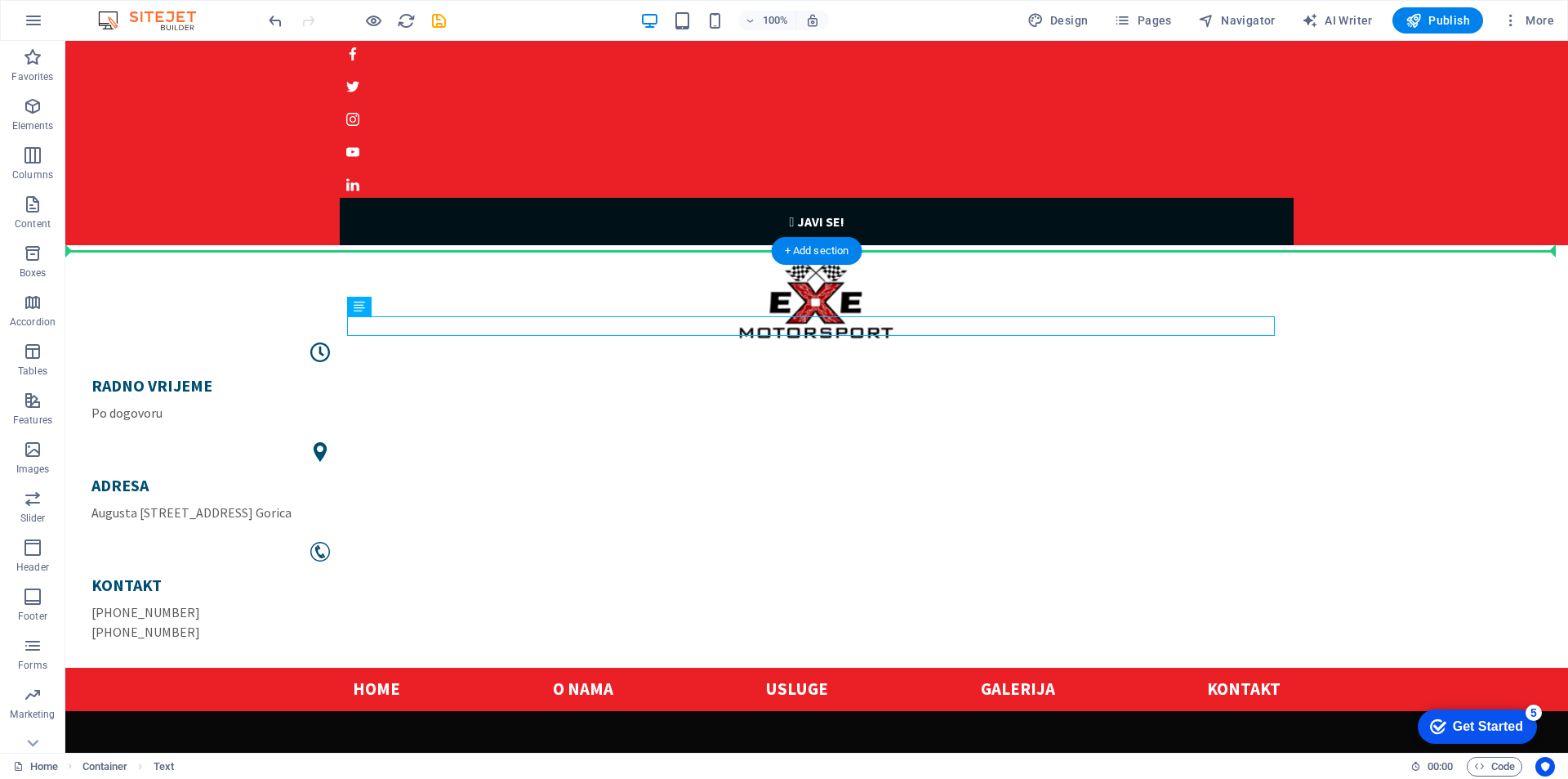
drag, startPoint x: 713, startPoint y: 328, endPoint x: 669, endPoint y: 295, distance: 55.0
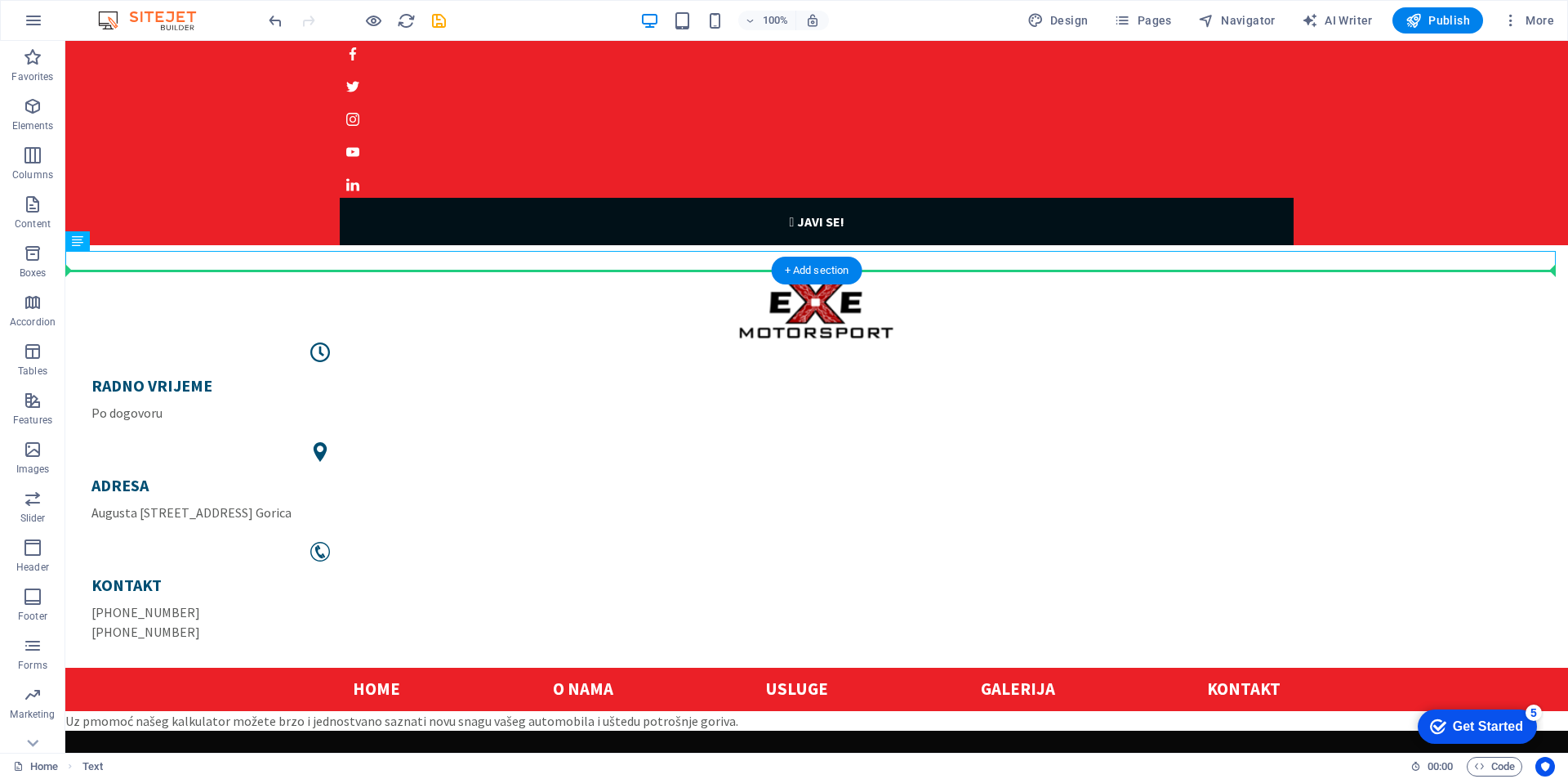
drag, startPoint x: 269, startPoint y: 259, endPoint x: 331, endPoint y: 310, distance: 80.3
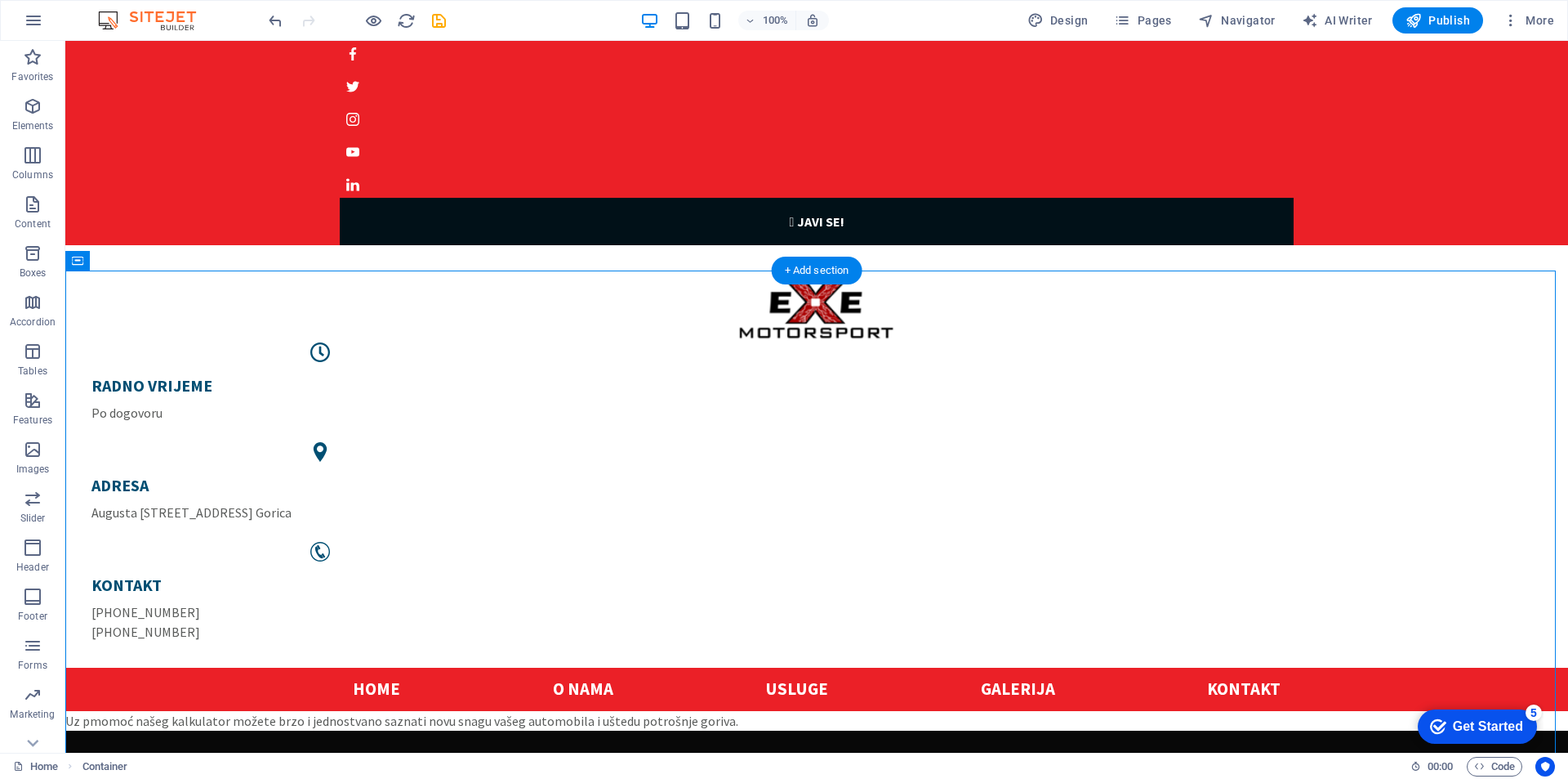
drag, startPoint x: 164, startPoint y: 303, endPoint x: 174, endPoint y: 306, distance: 10.4
drag, startPoint x: 143, startPoint y: 303, endPoint x: 361, endPoint y: 453, distance: 264.6
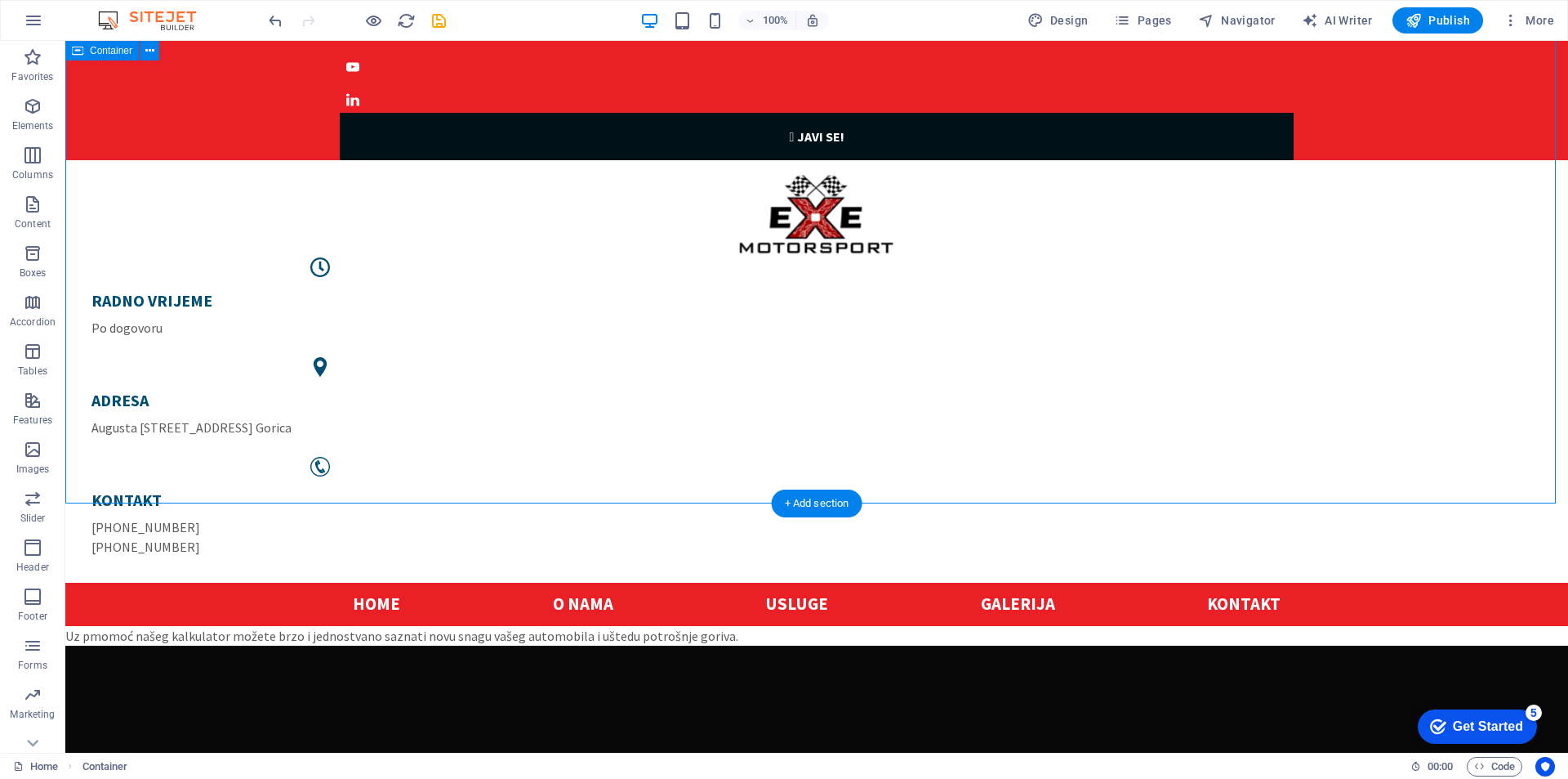
scroll to position [81, 0]
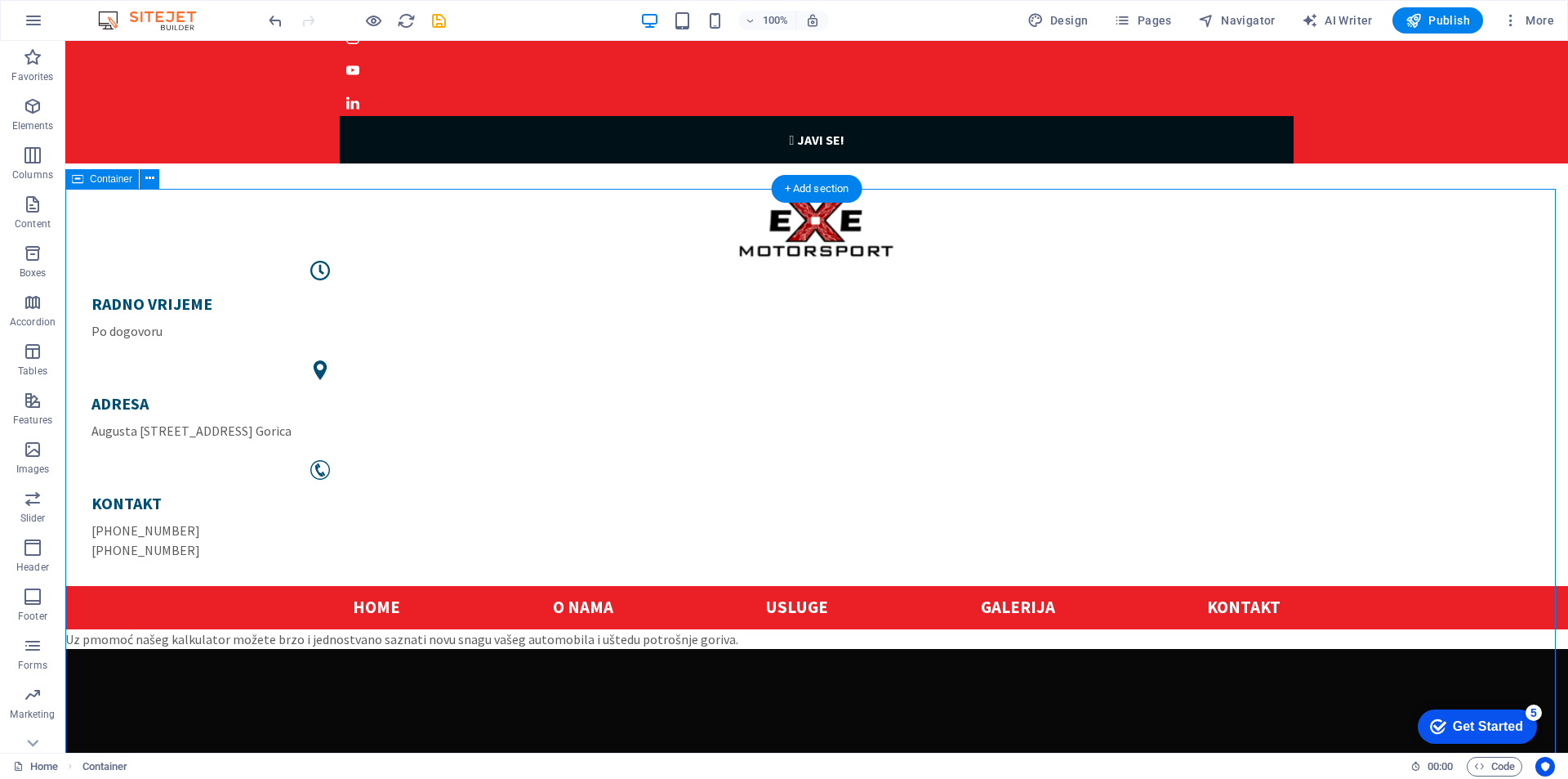
click at [0, 0] on icon at bounding box center [0, 0] width 0 height 0
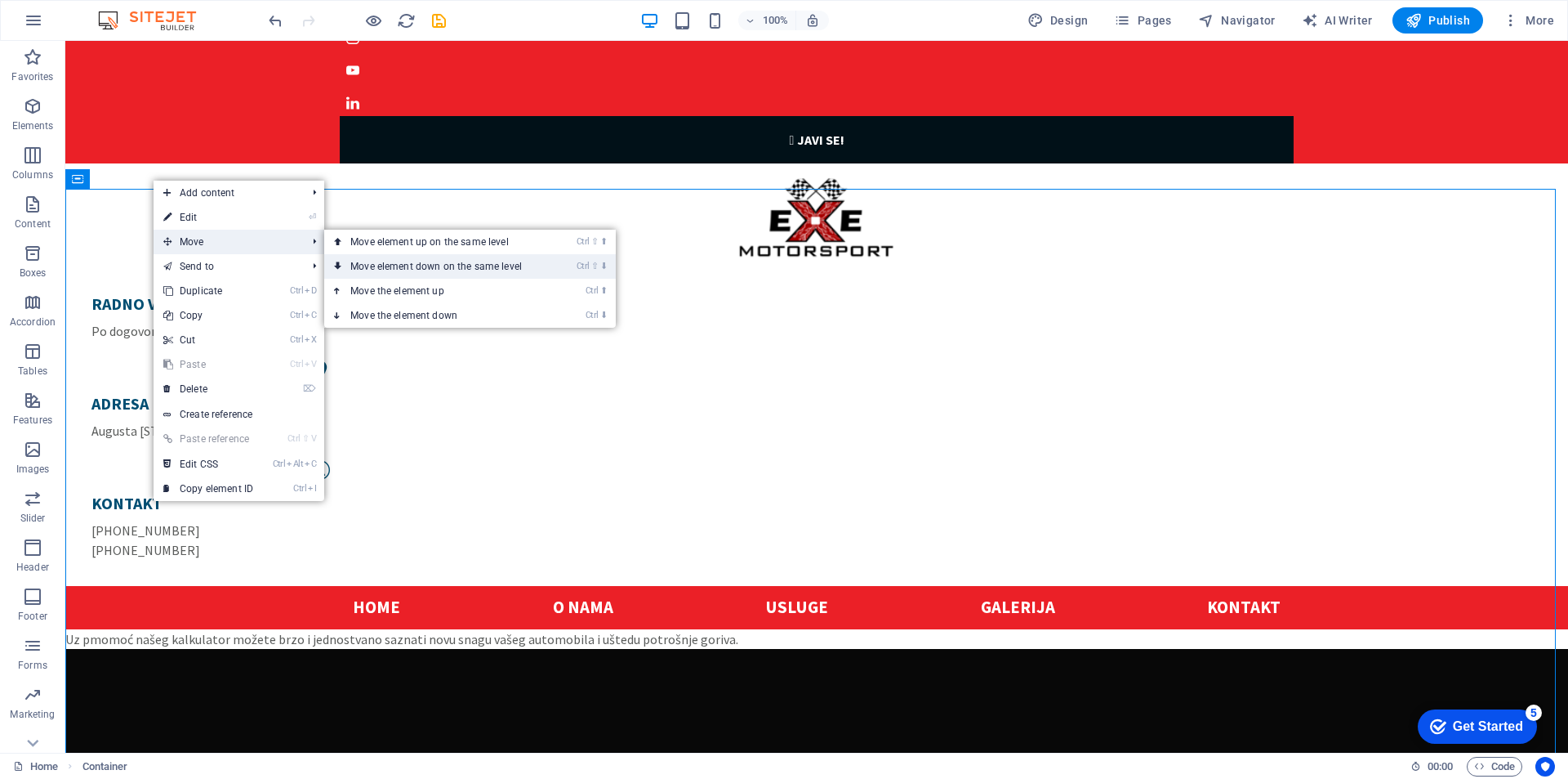
click at [448, 270] on link "Ctrl ⇧ ⬇ Move element down on the same level" at bounding box center [439, 267] width 230 height 25
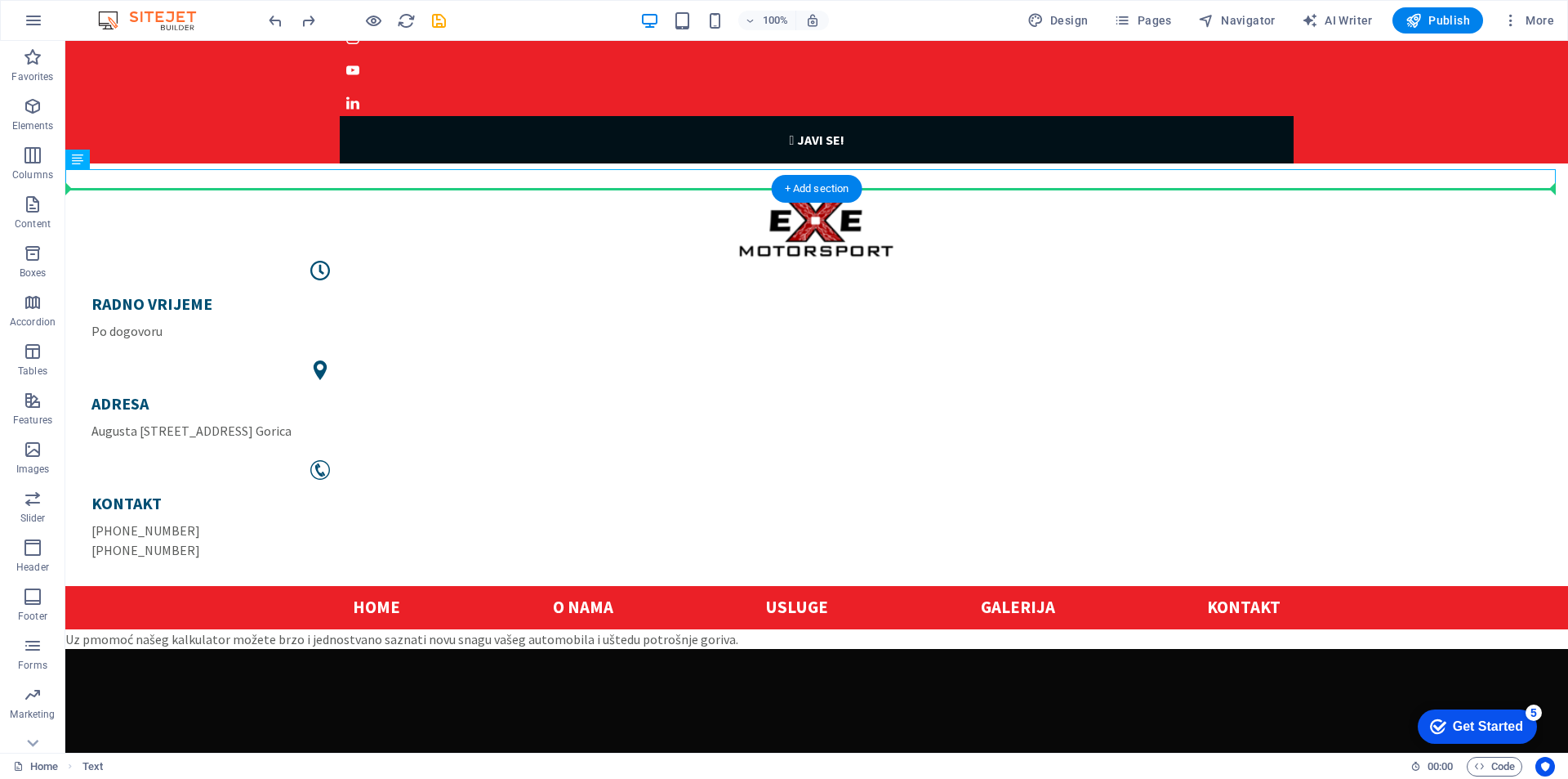
drag, startPoint x: 599, startPoint y: 179, endPoint x: 626, endPoint y: 234, distance: 61.3
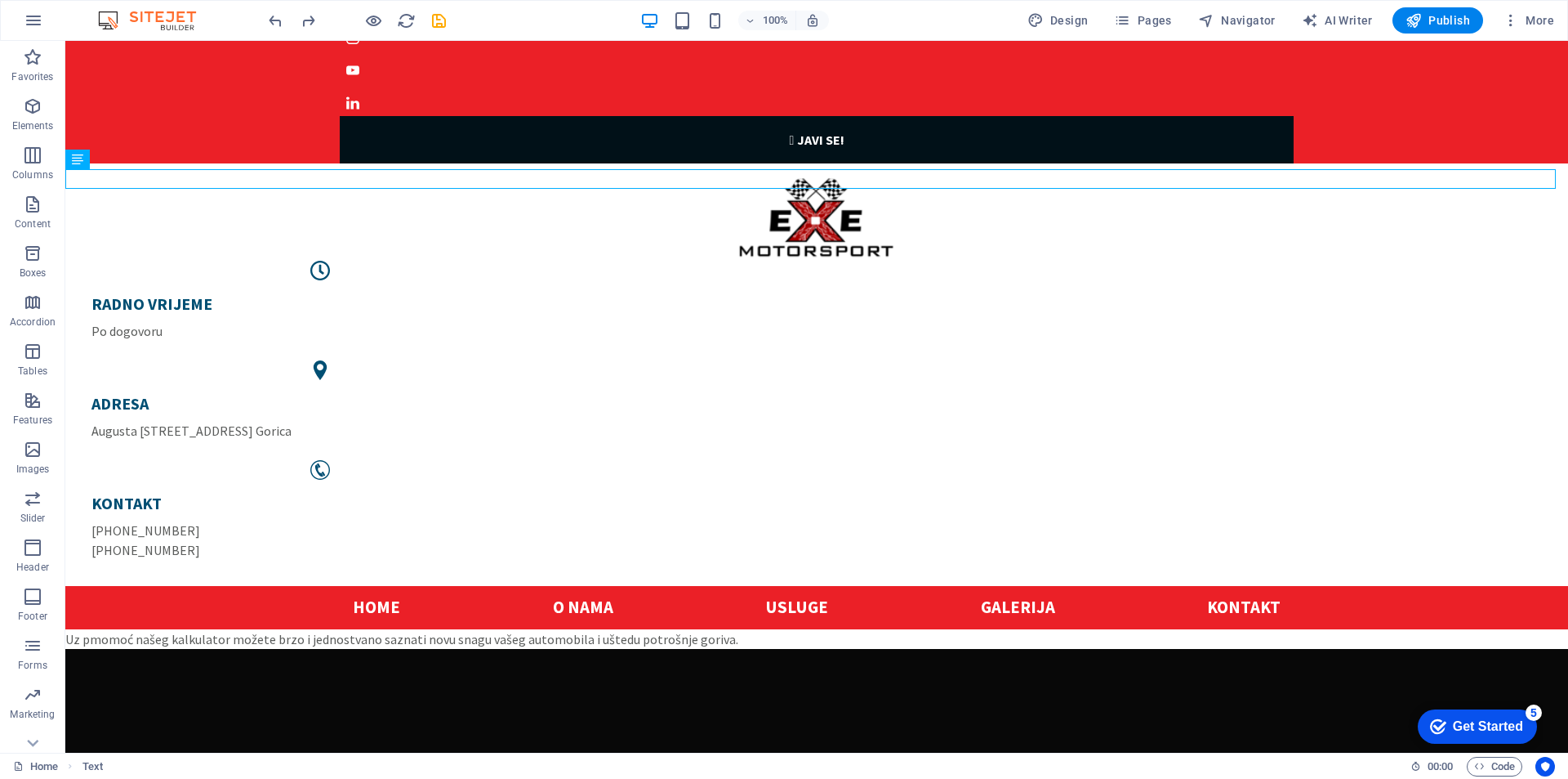
drag, startPoint x: 714, startPoint y: 179, endPoint x: 110, endPoint y: 184, distance: 604.0
click at [110, 629] on div "Uz pmomoć našeg kalkulator možete brzo i jednostvano saznati novu snagu vašeg a…" at bounding box center [817, 639] width 1503 height 19
click at [111, 629] on div "Uz pmomoć našeg kalkulator možete brzo i jednostvano saznati novu snagu vašeg a…" at bounding box center [817, 639] width 1503 height 19
drag, startPoint x: 69, startPoint y: 179, endPoint x: 171, endPoint y: 180, distance: 102.0
click at [171, 629] on div "Uz pmomoć našeg kalkulator možete brzo i jednostvano saznati novu snagu vašeg a…" at bounding box center [817, 639] width 1503 height 19
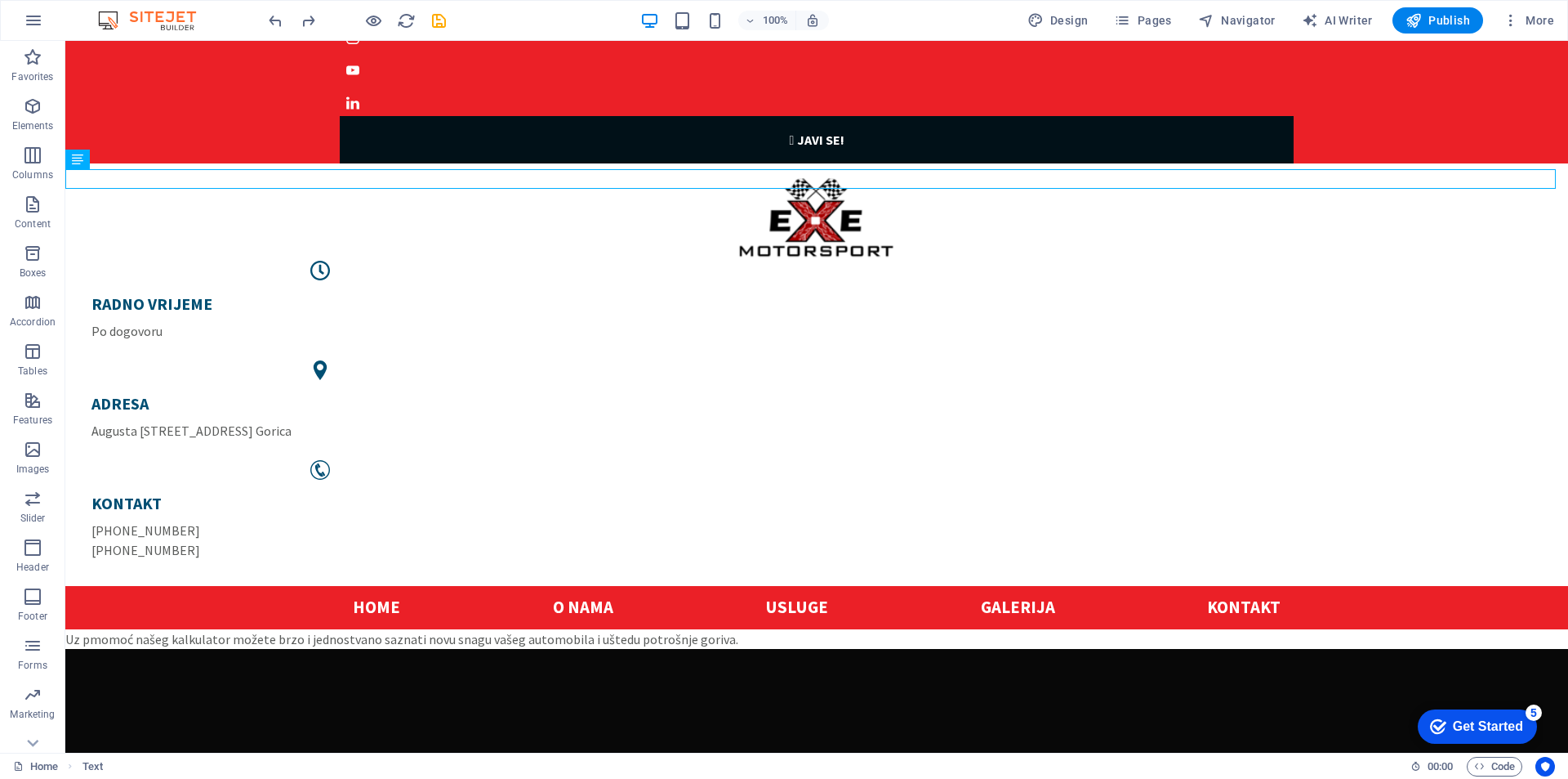
click at [725, 629] on div "Uz pmomoć našeg kalkulator možete brzo i jednostvano saznati novu snagu vašeg a…" at bounding box center [817, 639] width 1503 height 19
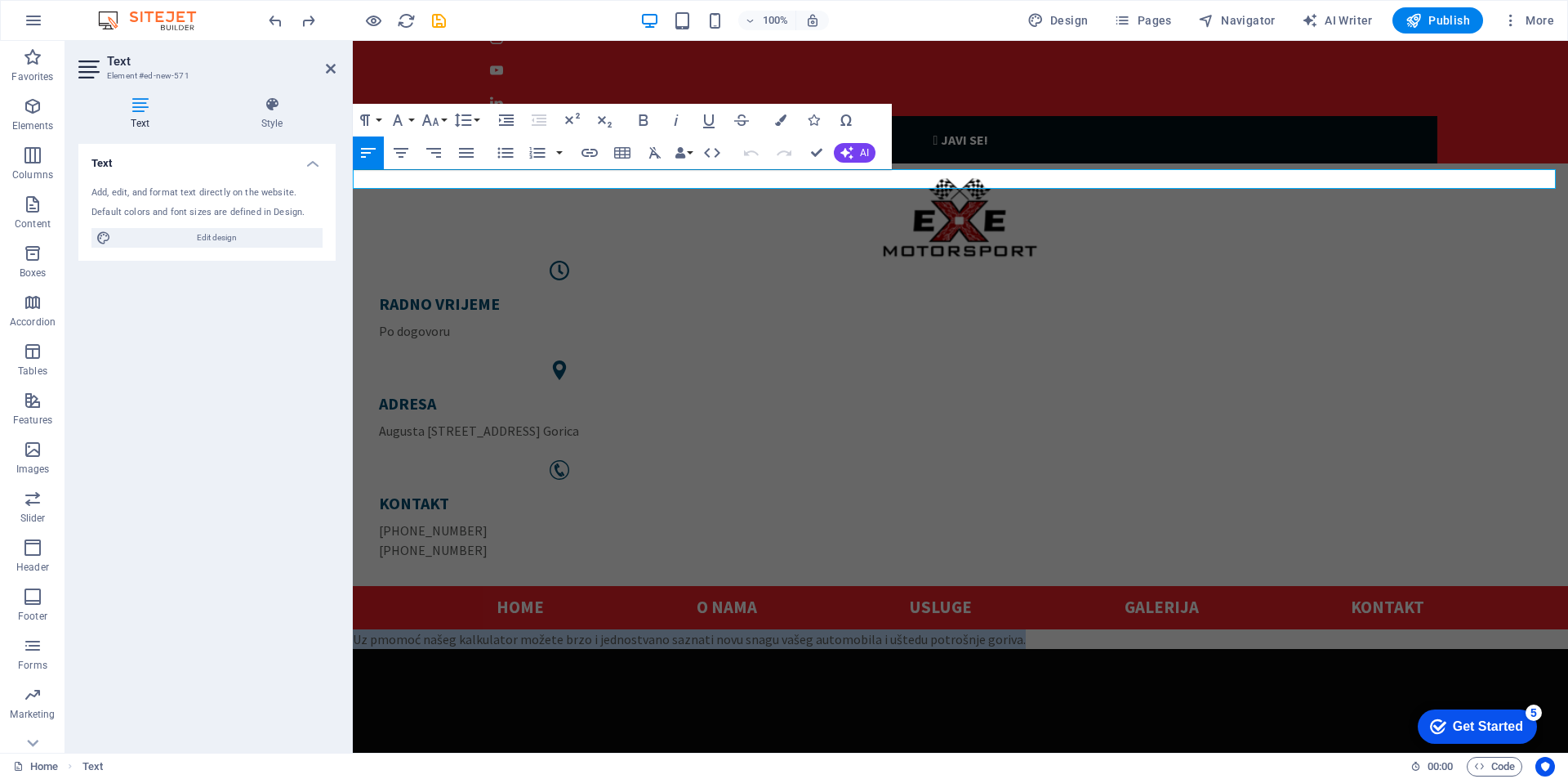
drag, startPoint x: 983, startPoint y: 182, endPoint x: 262, endPoint y: 180, distance: 721.0
copy p "Uz pmomoć našeg kalkulator možete brzo i jednostvano saznati novu snagu vašeg a…"
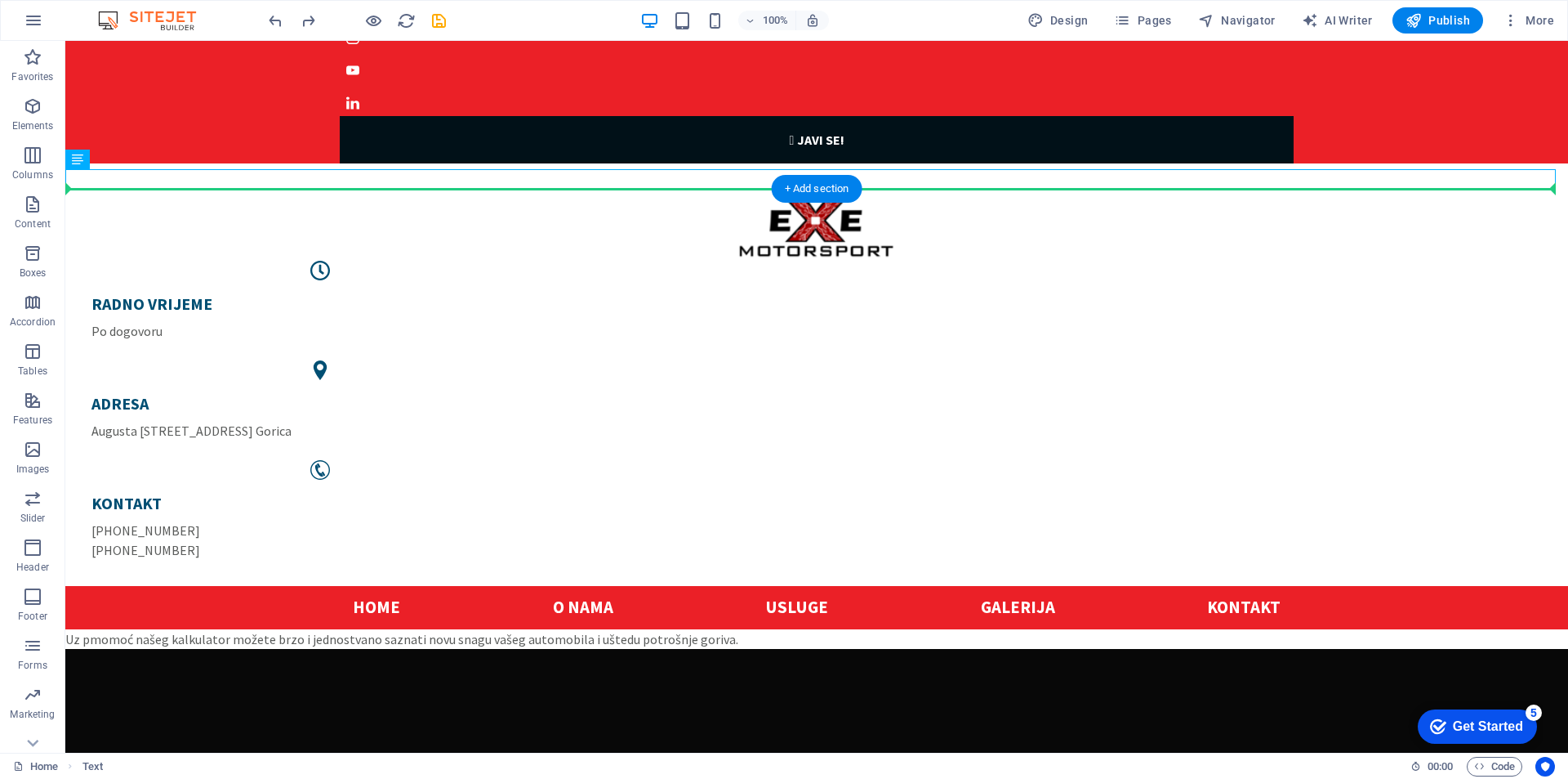
drag, startPoint x: 271, startPoint y: 179, endPoint x: 343, endPoint y: 235, distance: 91.2
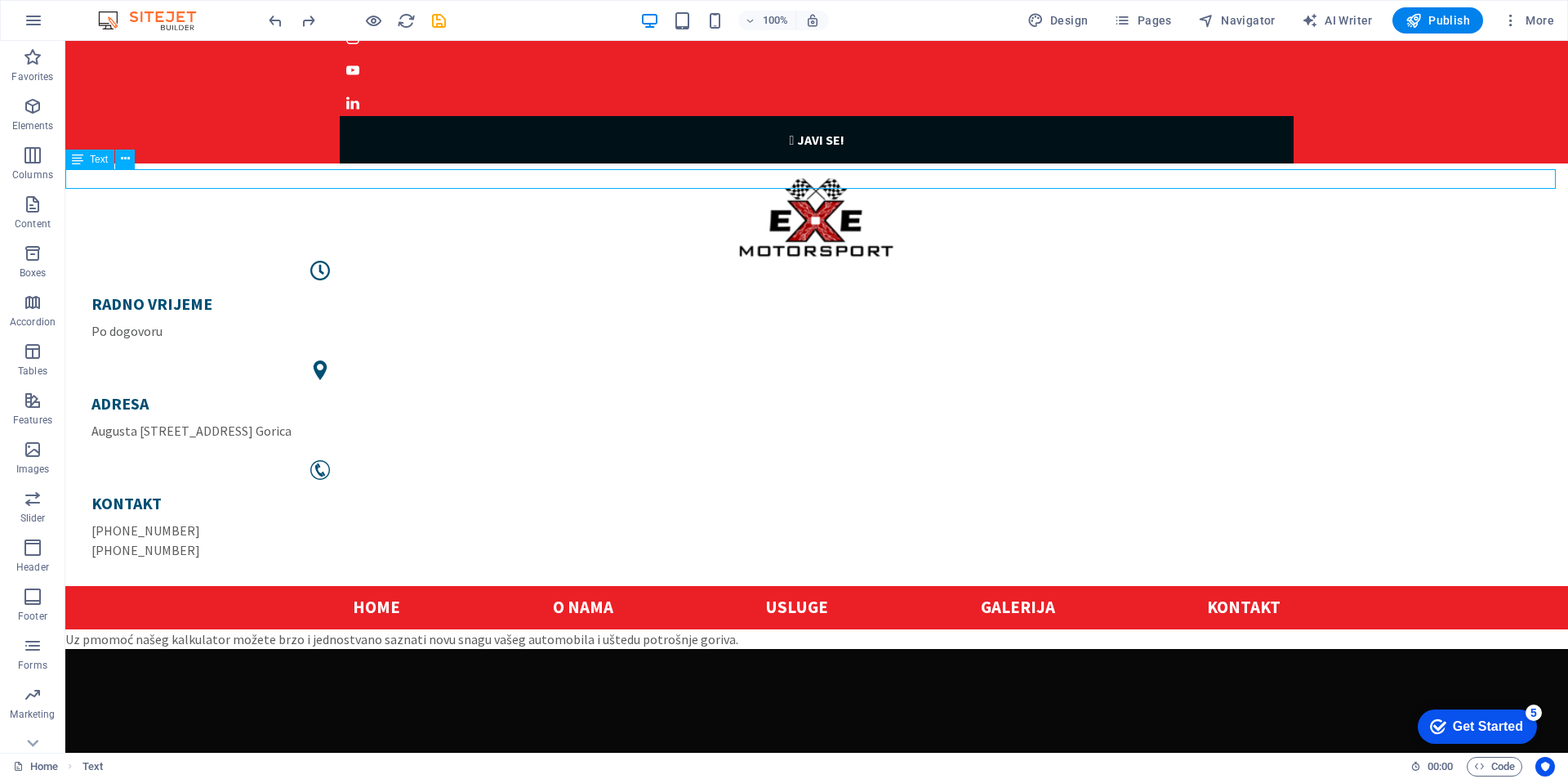
click at [369, 629] on div "Uz pmomoć našeg kalkulator možete brzo i jednostvano saznati novu snagu vašeg a…" at bounding box center [817, 639] width 1503 height 19
click at [370, 629] on div "Uz pmomoć našeg kalkulator možete brzo i jednostvano saznati novu snagu vašeg a…" at bounding box center [817, 639] width 1503 height 19
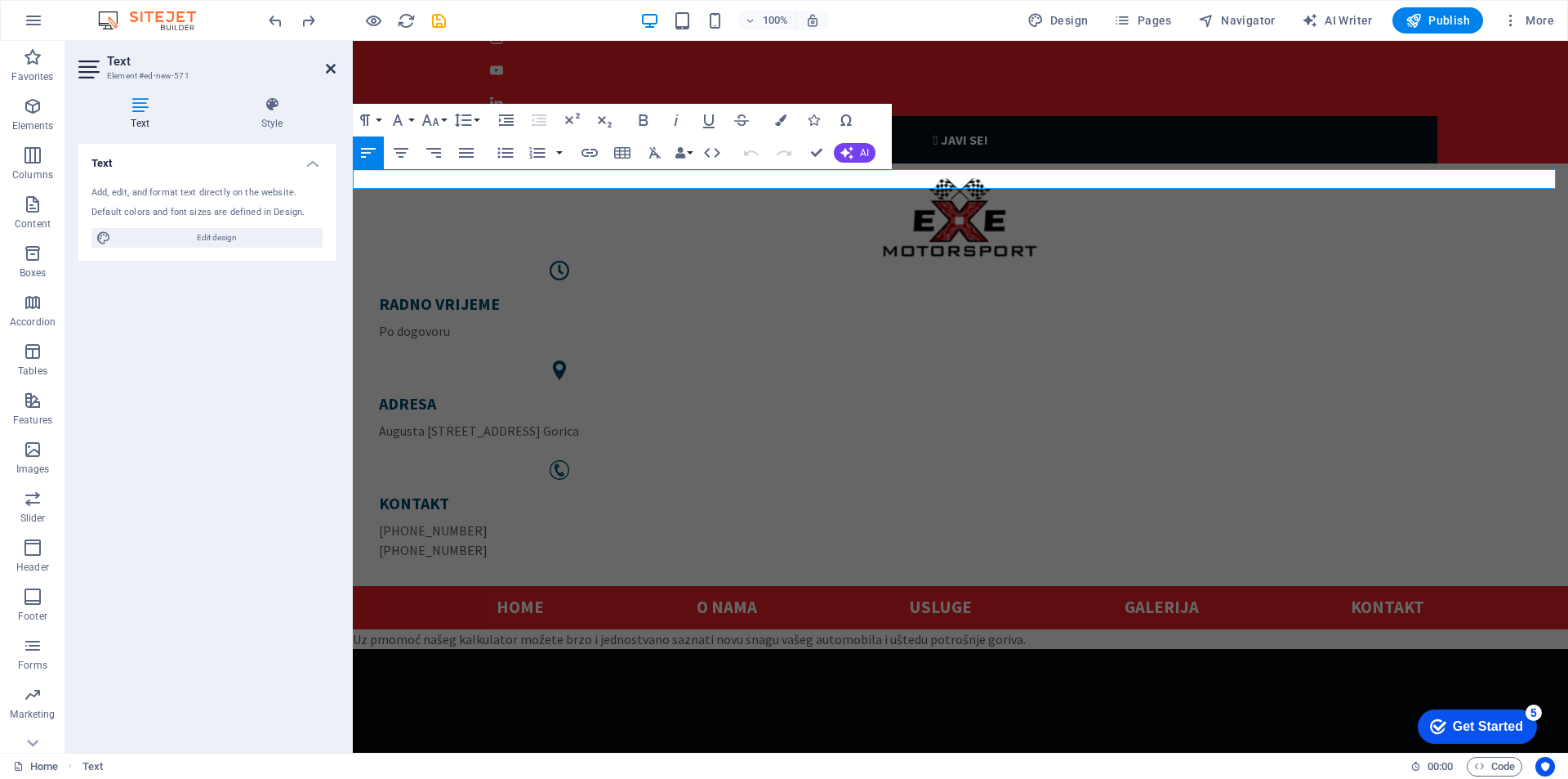
click at [335, 72] on icon at bounding box center [330, 68] width 10 height 13
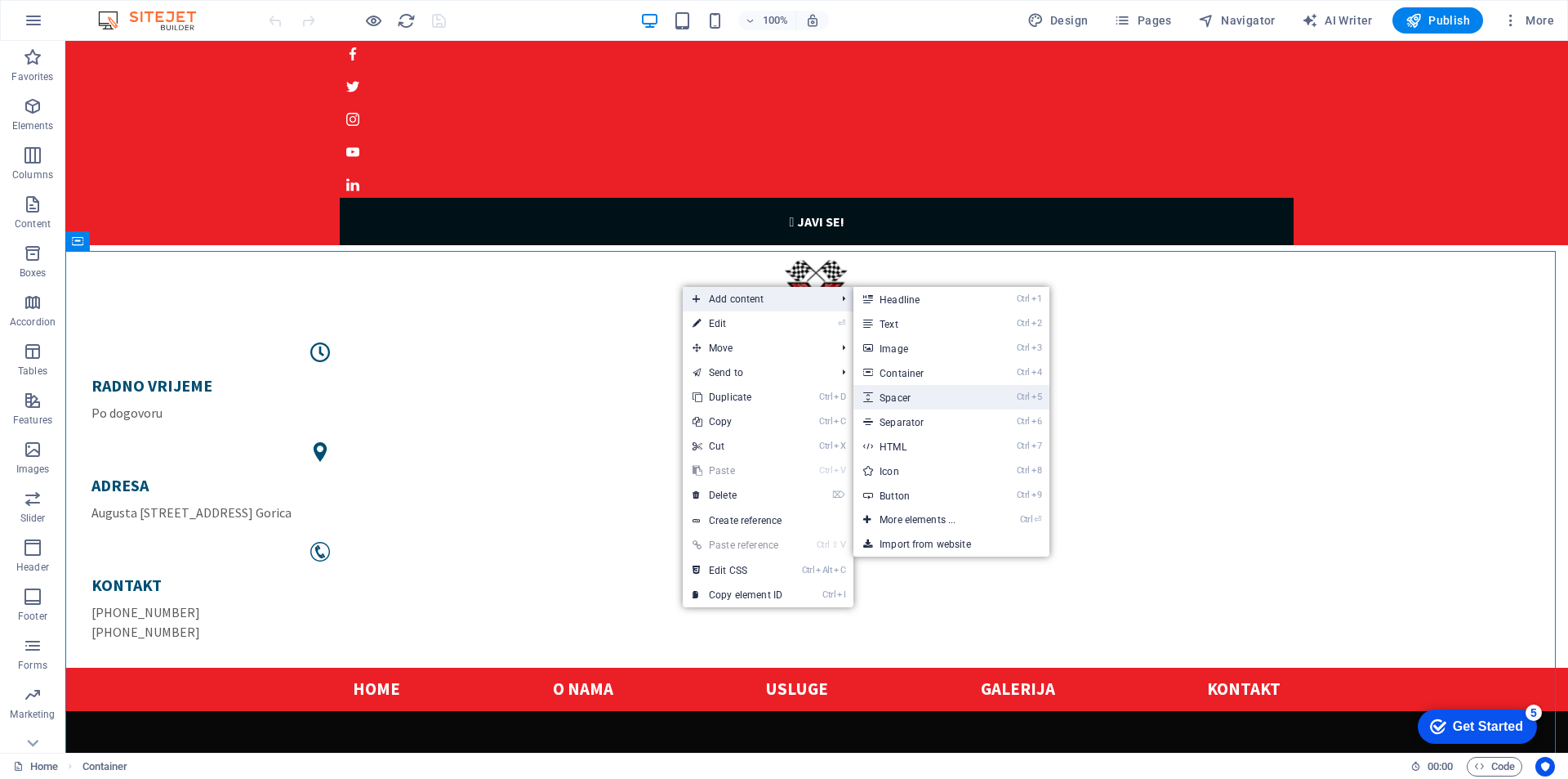
select select "px"
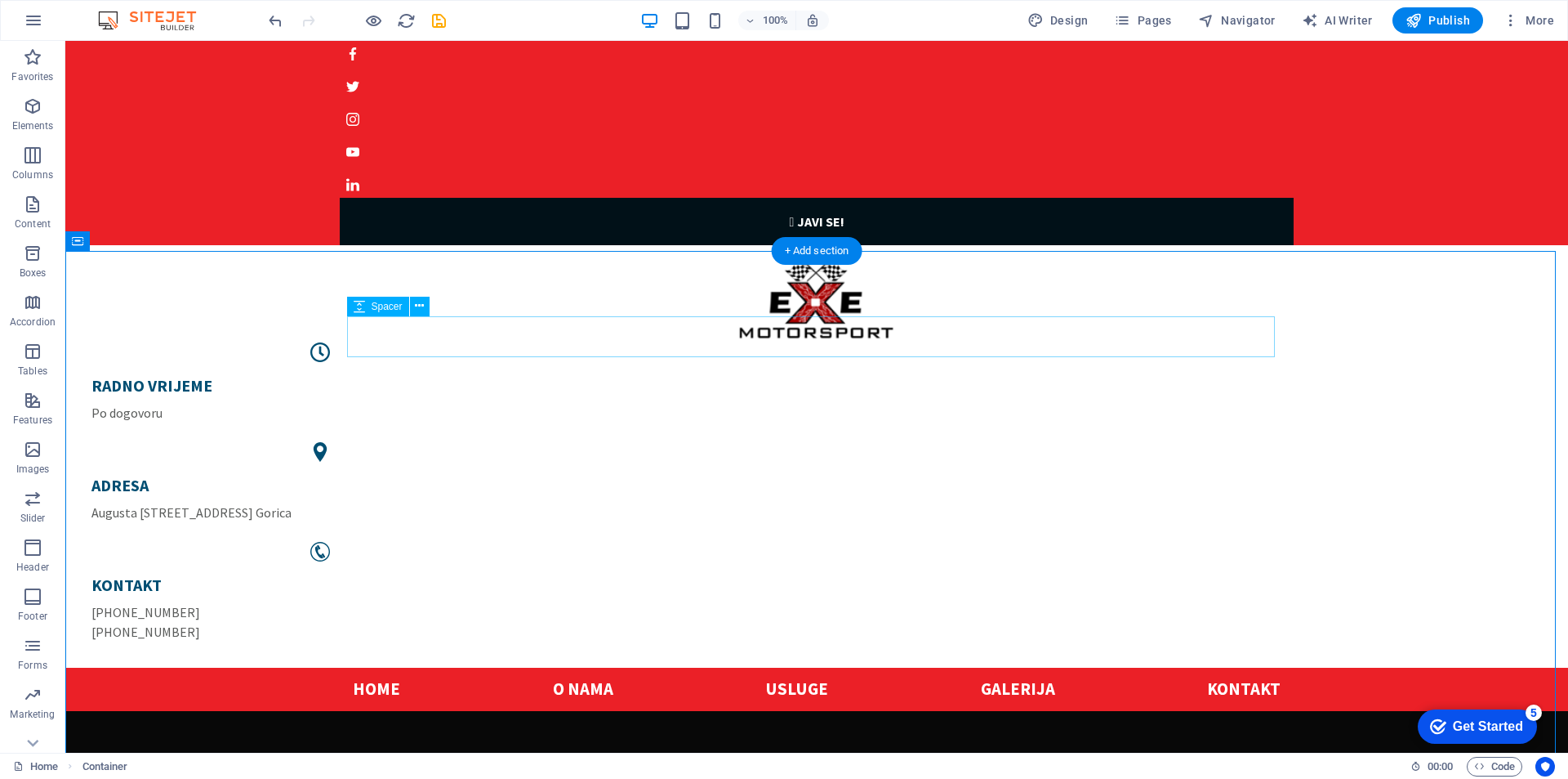
click at [427, 306] on button at bounding box center [419, 306] width 19 height 19
